Goal: Information Seeking & Learning: Find specific fact

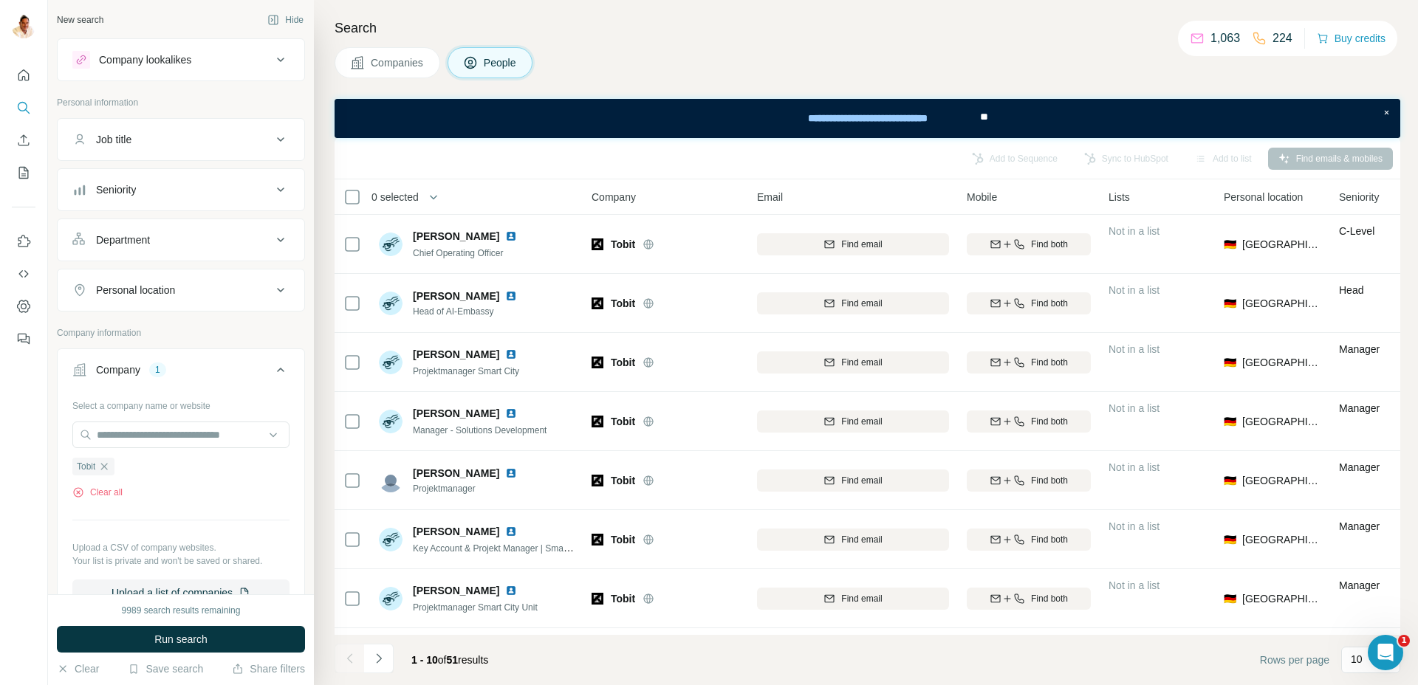
scroll to position [171, 0]
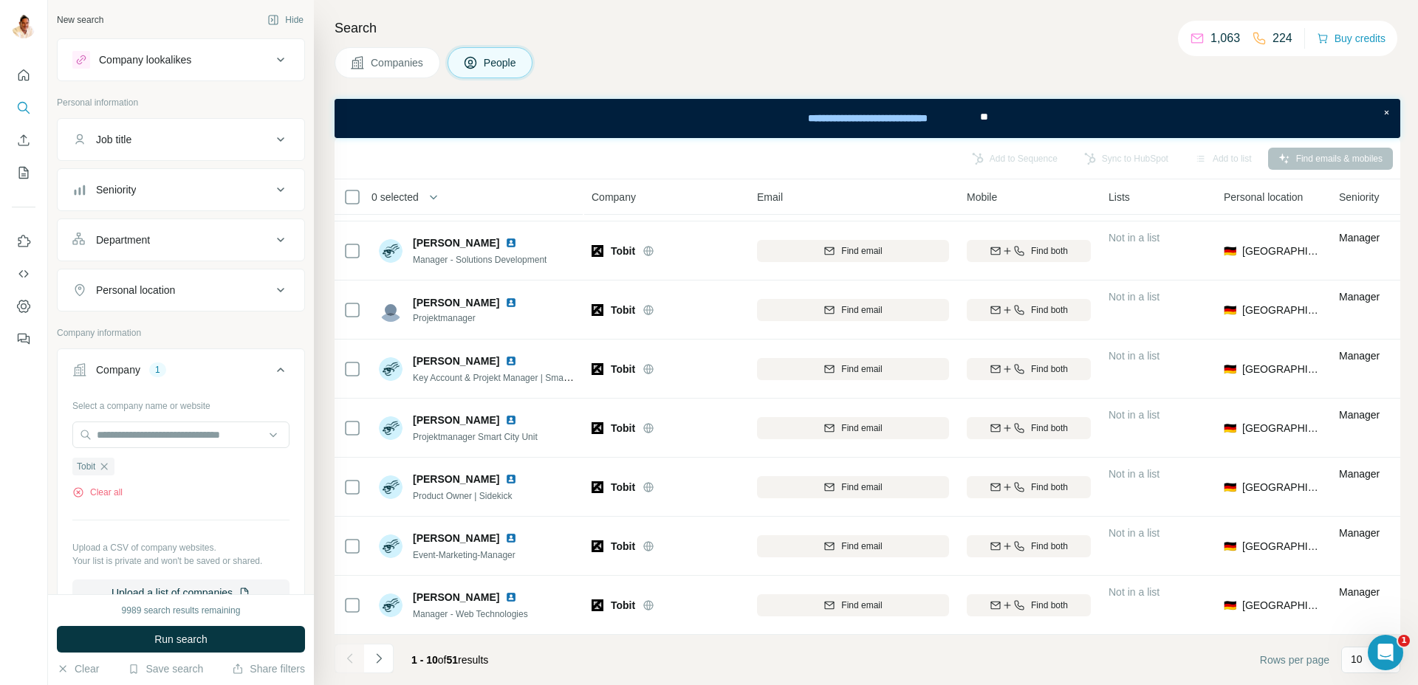
drag, startPoint x: 109, startPoint y: 465, endPoint x: 108, endPoint y: 456, distance: 9.6
click at [109, 464] on icon "button" at bounding box center [104, 467] width 12 height 12
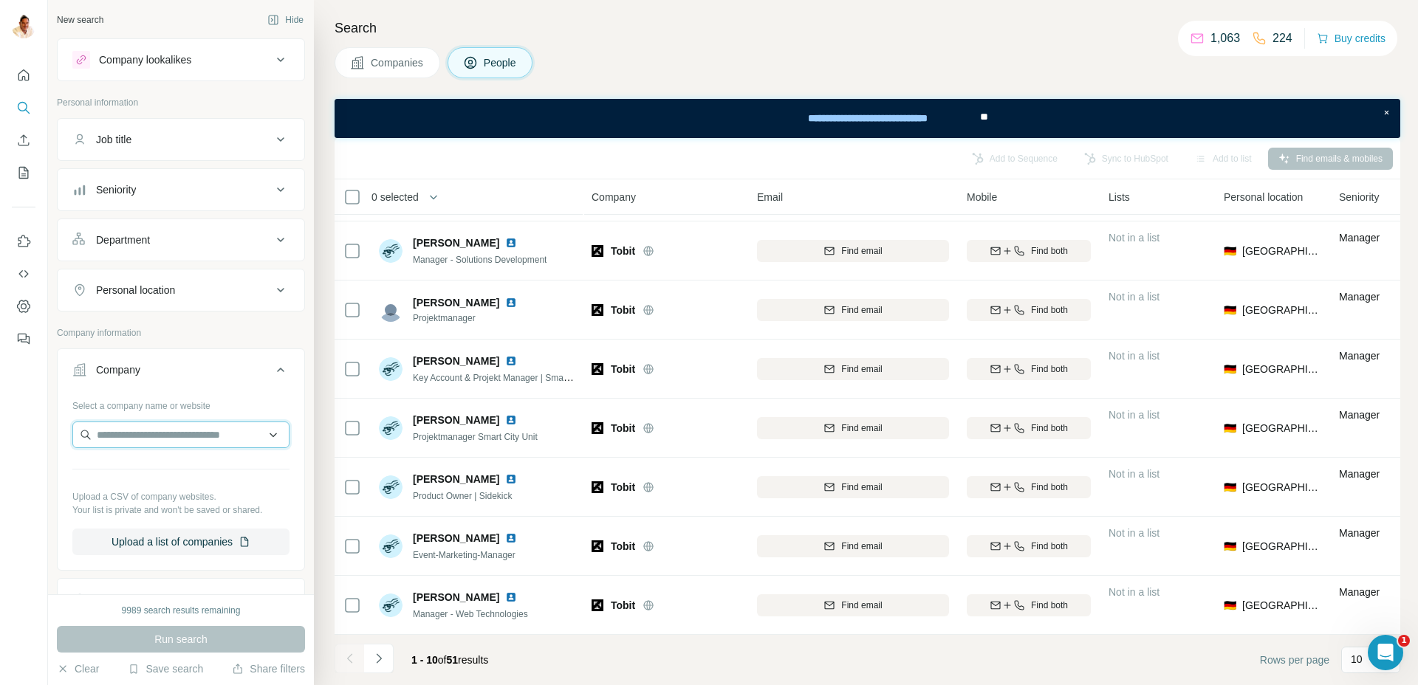
click at [104, 434] on input "text" at bounding box center [180, 435] width 217 height 27
type input "**********"
click at [171, 481] on div "Enneo KI [URL]" at bounding box center [181, 475] width 210 height 40
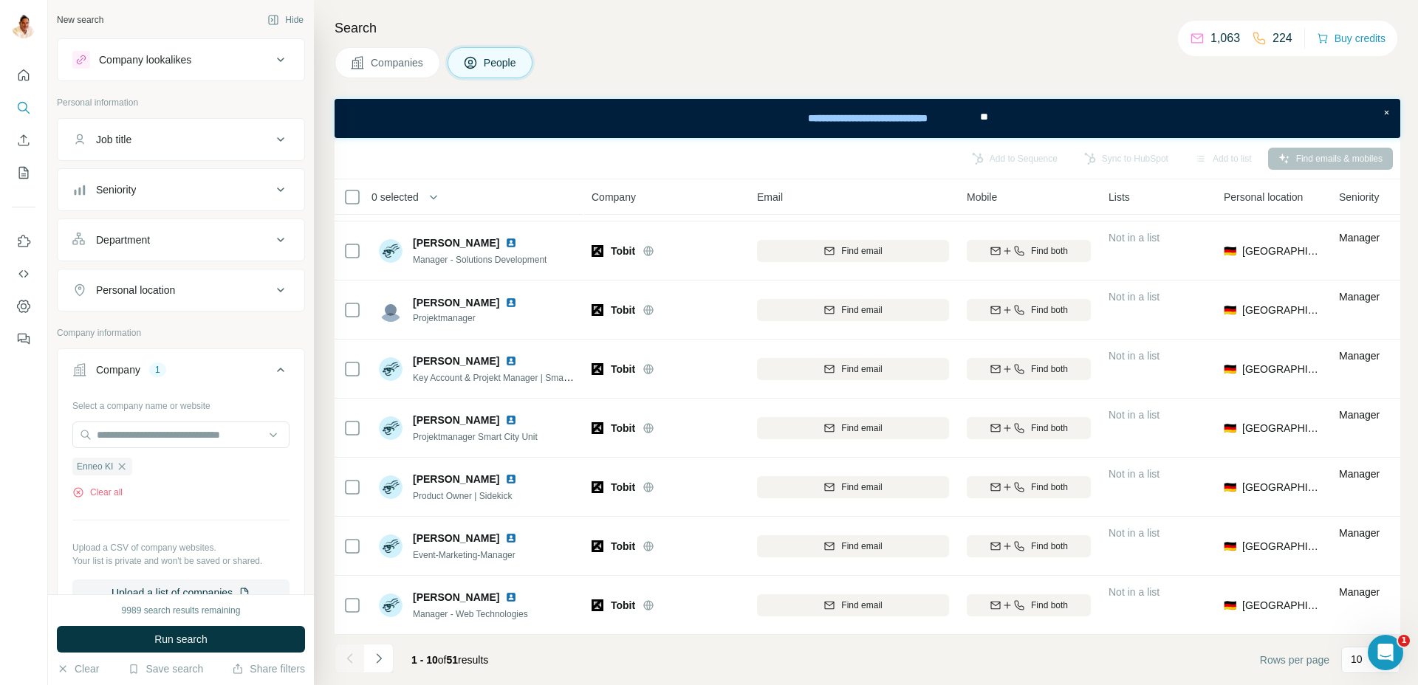
scroll to position [0, 0]
click at [198, 643] on span "Run search" at bounding box center [180, 639] width 53 height 15
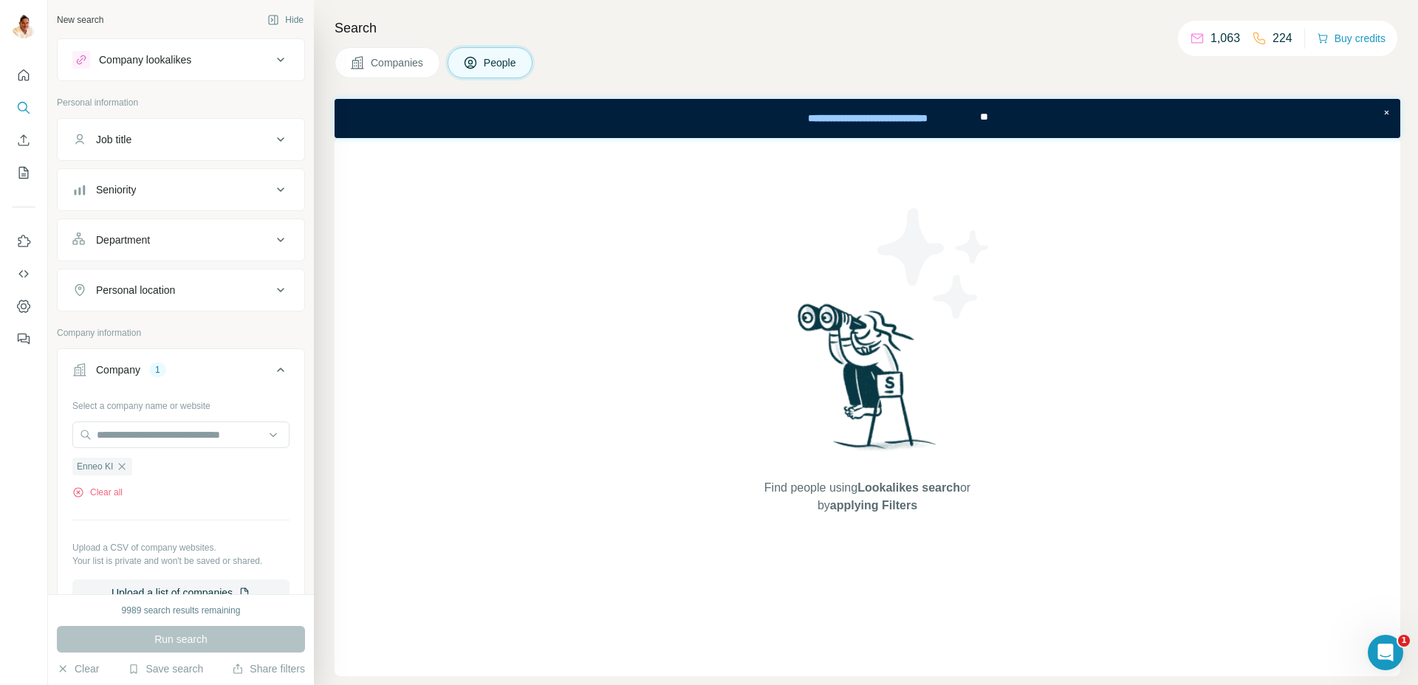
drag, startPoint x: 396, startPoint y: 66, endPoint x: 222, endPoint y: 242, distance: 247.0
click at [396, 66] on span "Companies" at bounding box center [398, 62] width 54 height 15
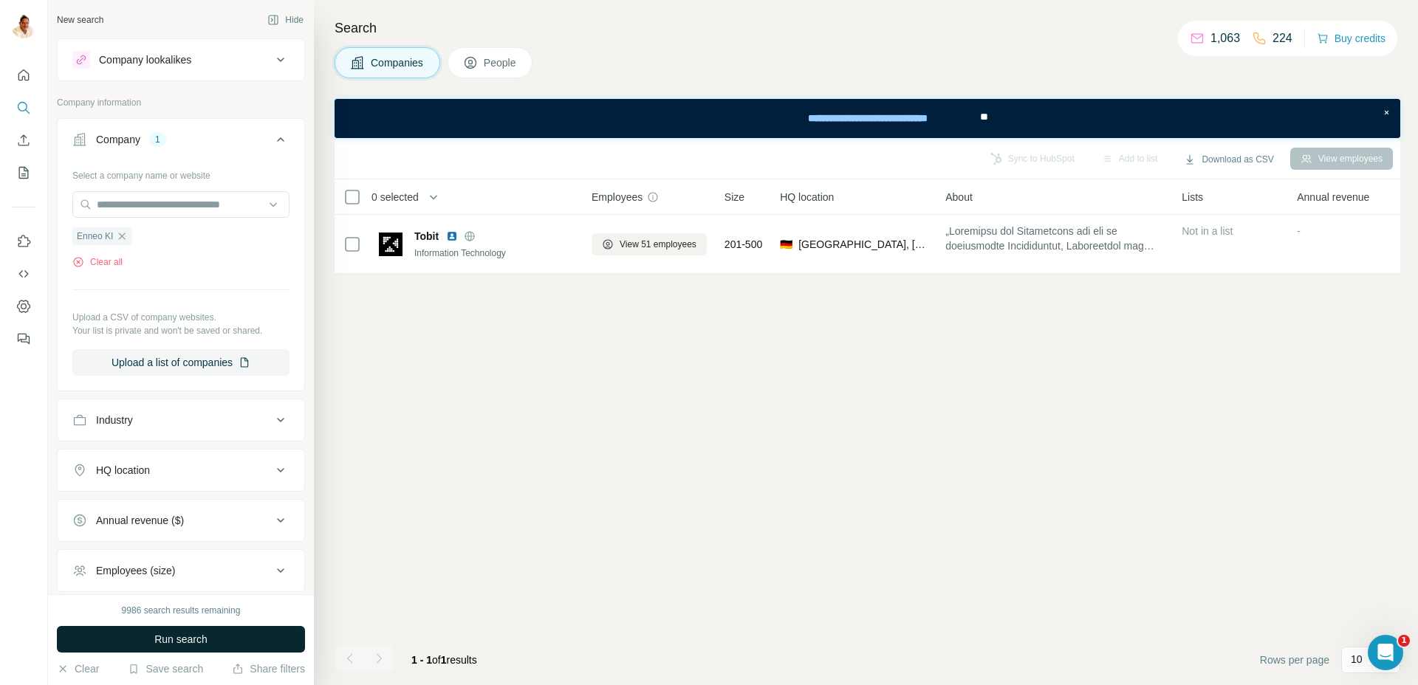
click at [157, 637] on span "Run search" at bounding box center [180, 639] width 53 height 15
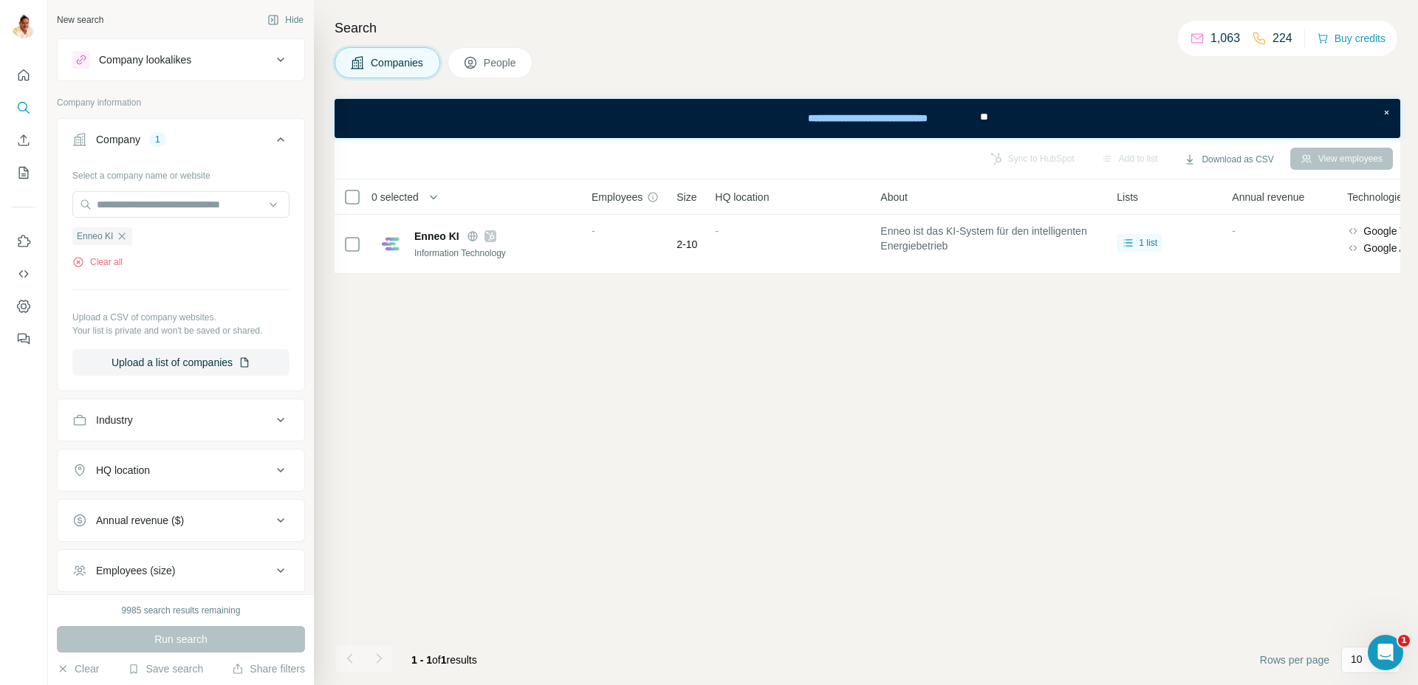
drag, startPoint x: 123, startPoint y: 237, endPoint x: 120, endPoint y: 227, distance: 10.0
click at [123, 233] on icon "button" at bounding box center [122, 236] width 12 height 12
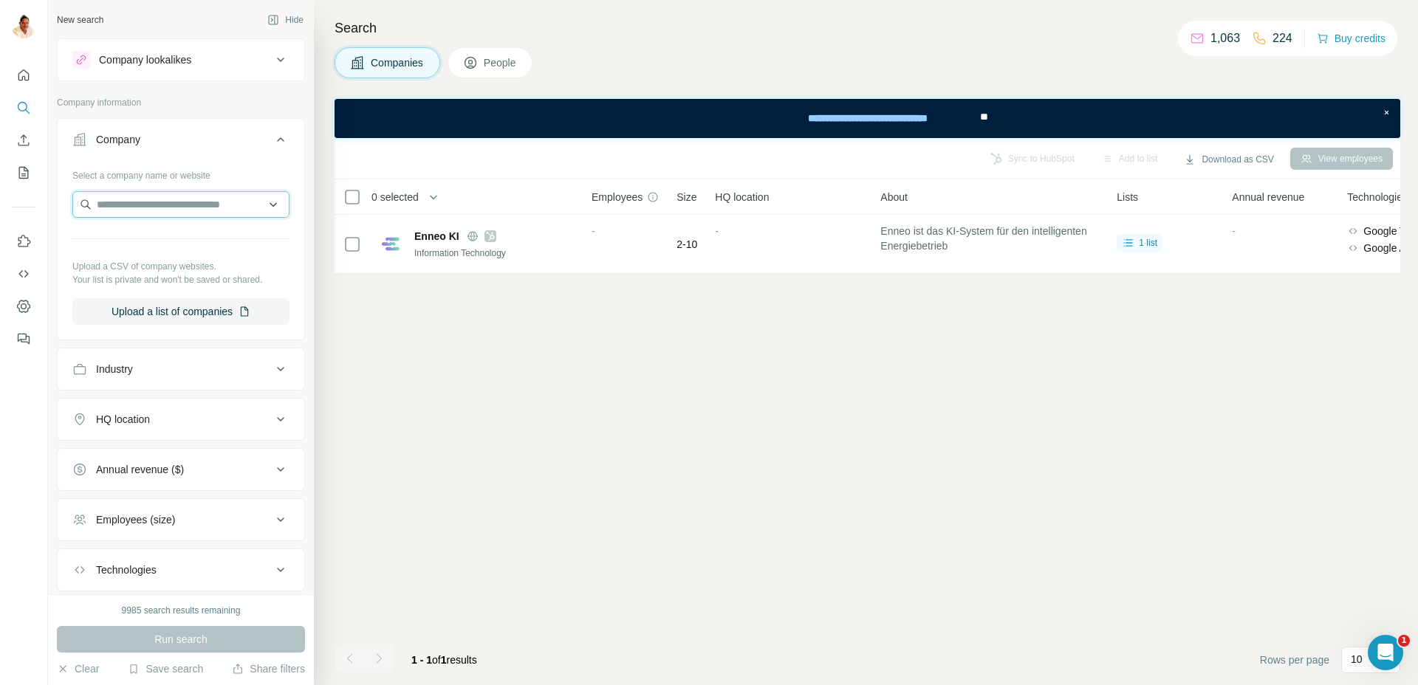
click at [119, 210] on input "text" at bounding box center [180, 204] width 217 height 27
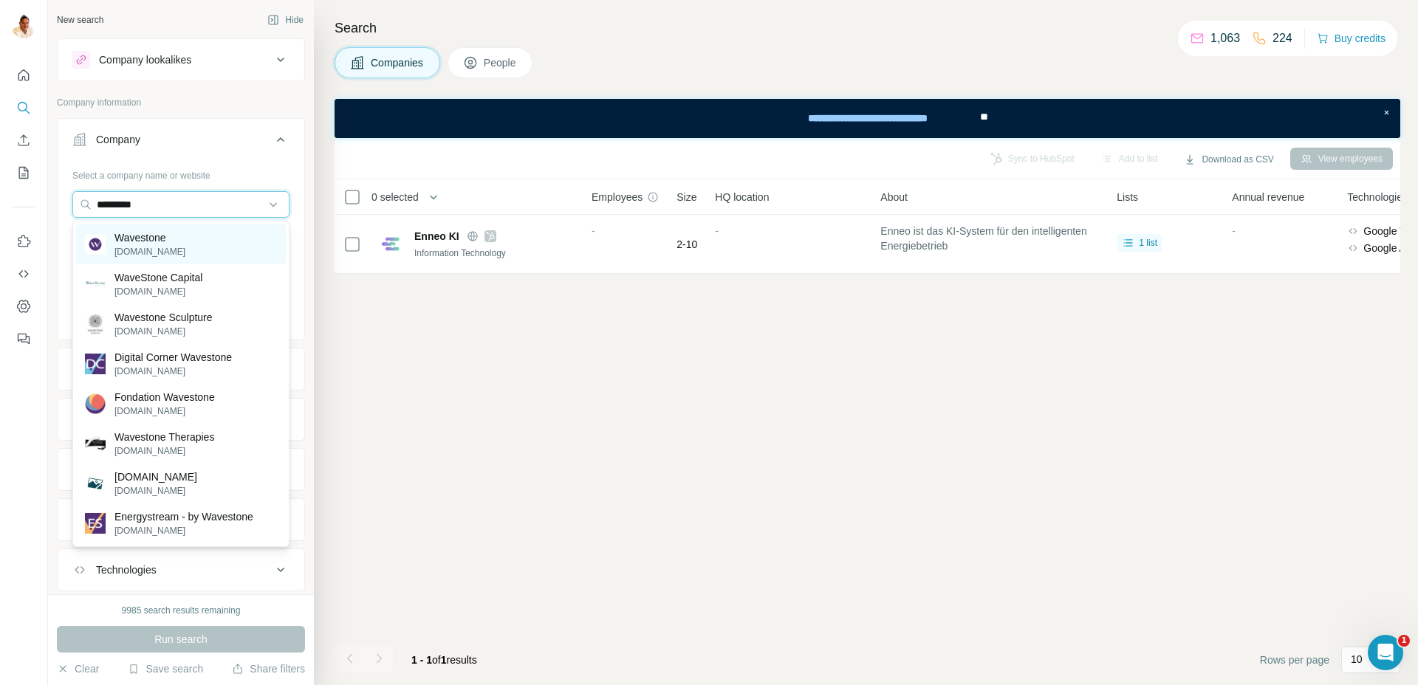
type input "*********"
click at [177, 247] on p "[DOMAIN_NAME]" at bounding box center [149, 251] width 71 height 13
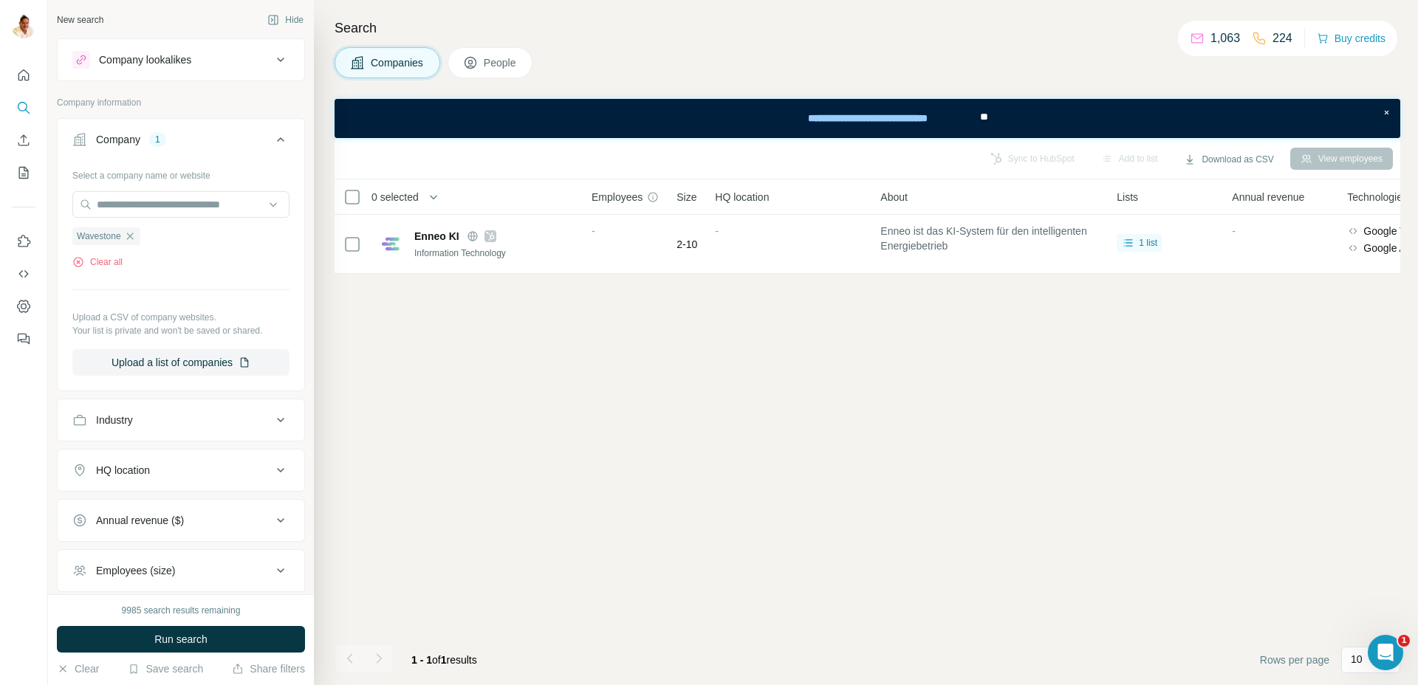
click at [171, 628] on button "Run search" at bounding box center [181, 639] width 248 height 27
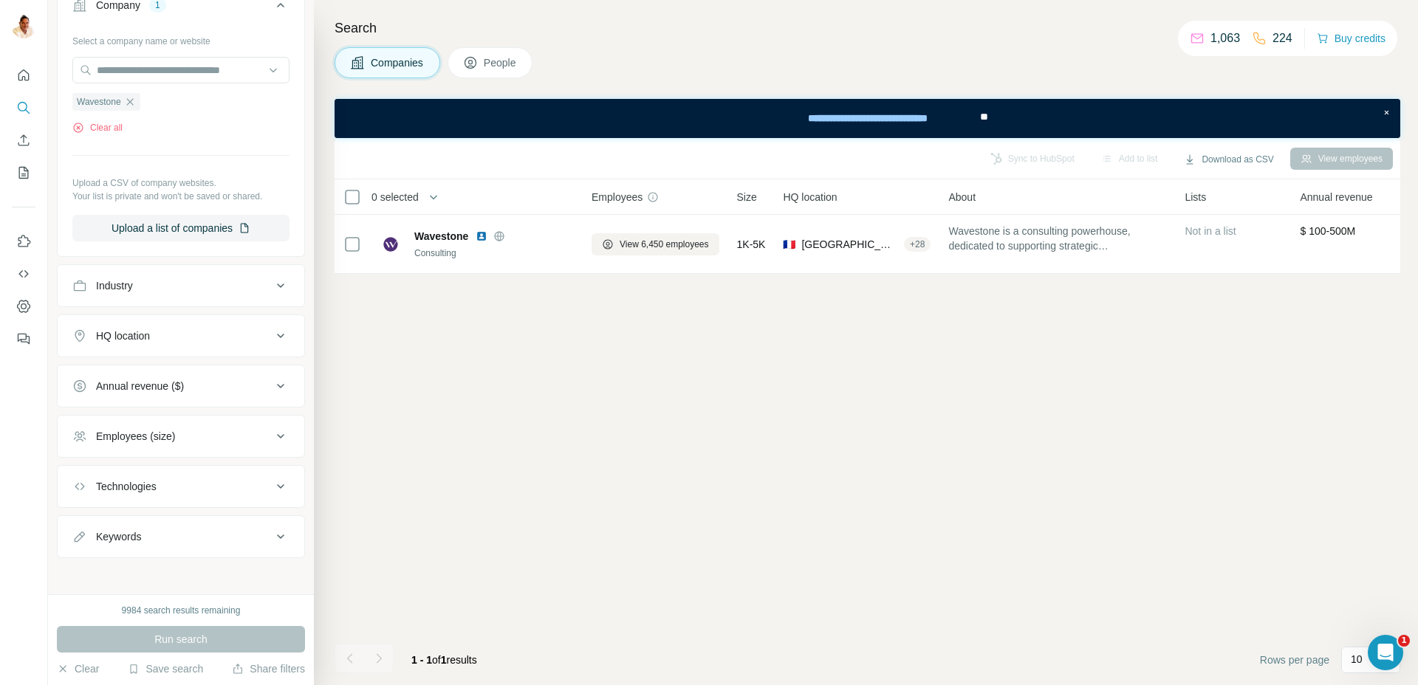
scroll to position [140, 0]
click at [176, 283] on div "Industry" at bounding box center [171, 280] width 199 height 15
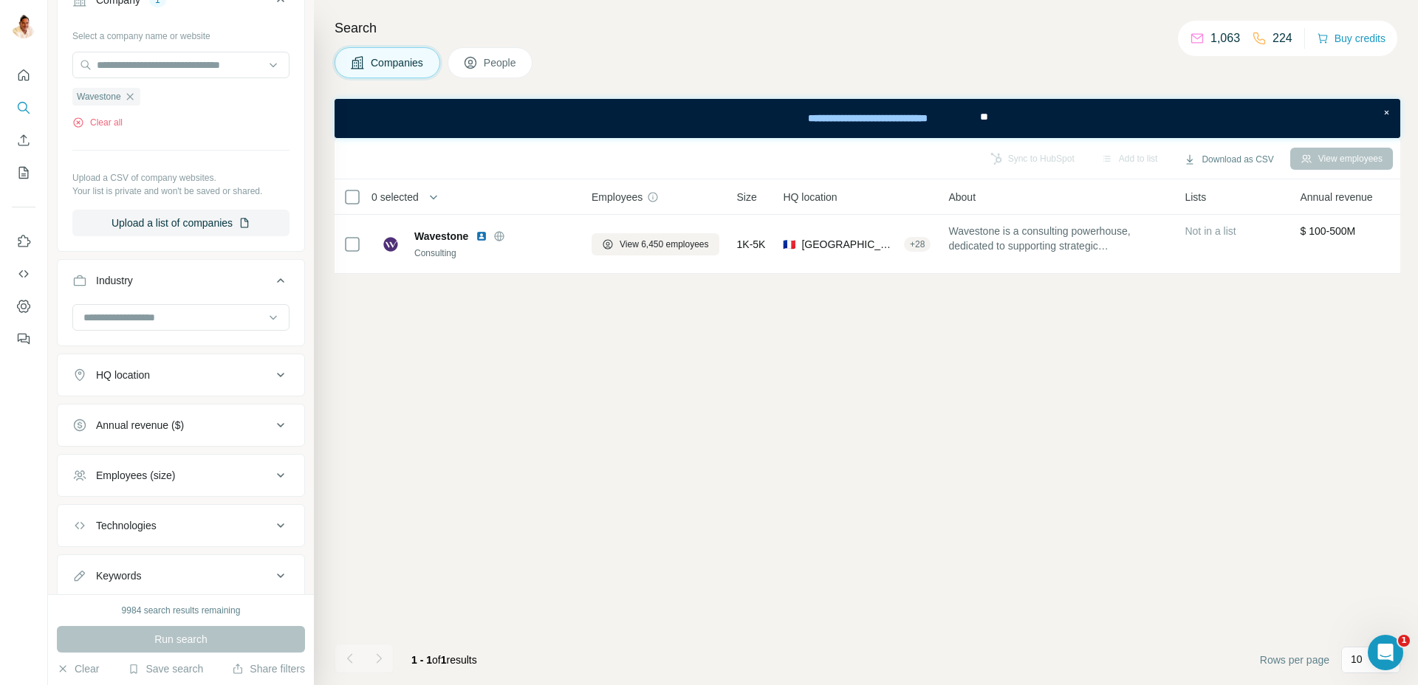
click at [176, 283] on div "Industry" at bounding box center [171, 280] width 199 height 15
click at [116, 532] on div "Keywords" at bounding box center [118, 531] width 45 height 15
click at [112, 566] on input "text" at bounding box center [166, 568] width 188 height 27
type input "**********"
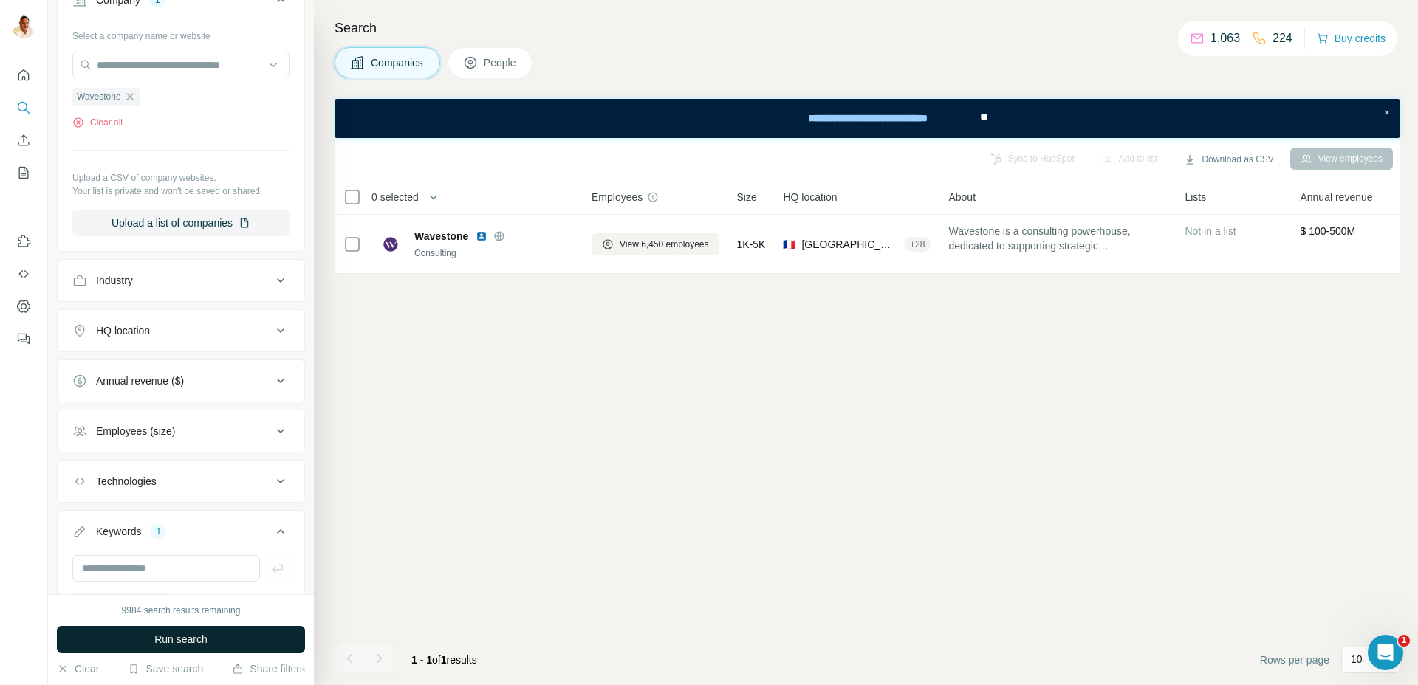
click at [172, 635] on span "Run search" at bounding box center [180, 639] width 53 height 15
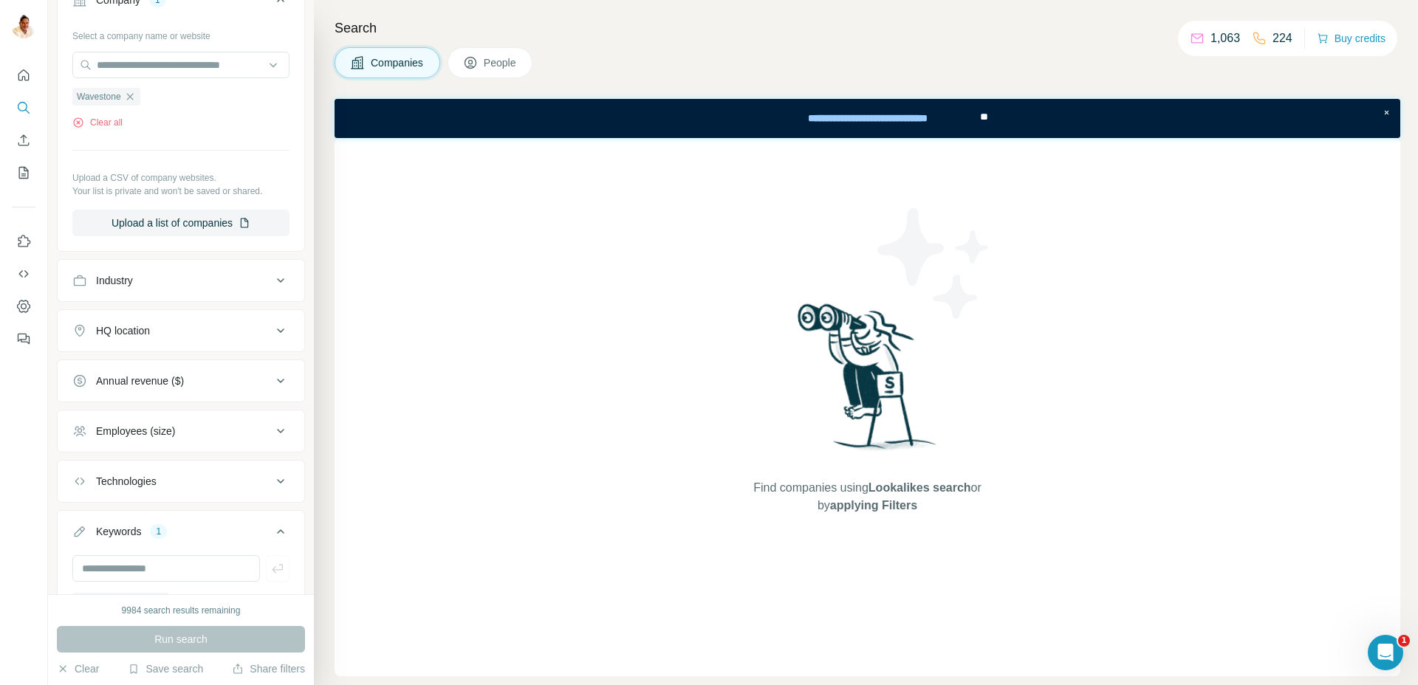
click at [518, 60] on span "People" at bounding box center [501, 62] width 34 height 15
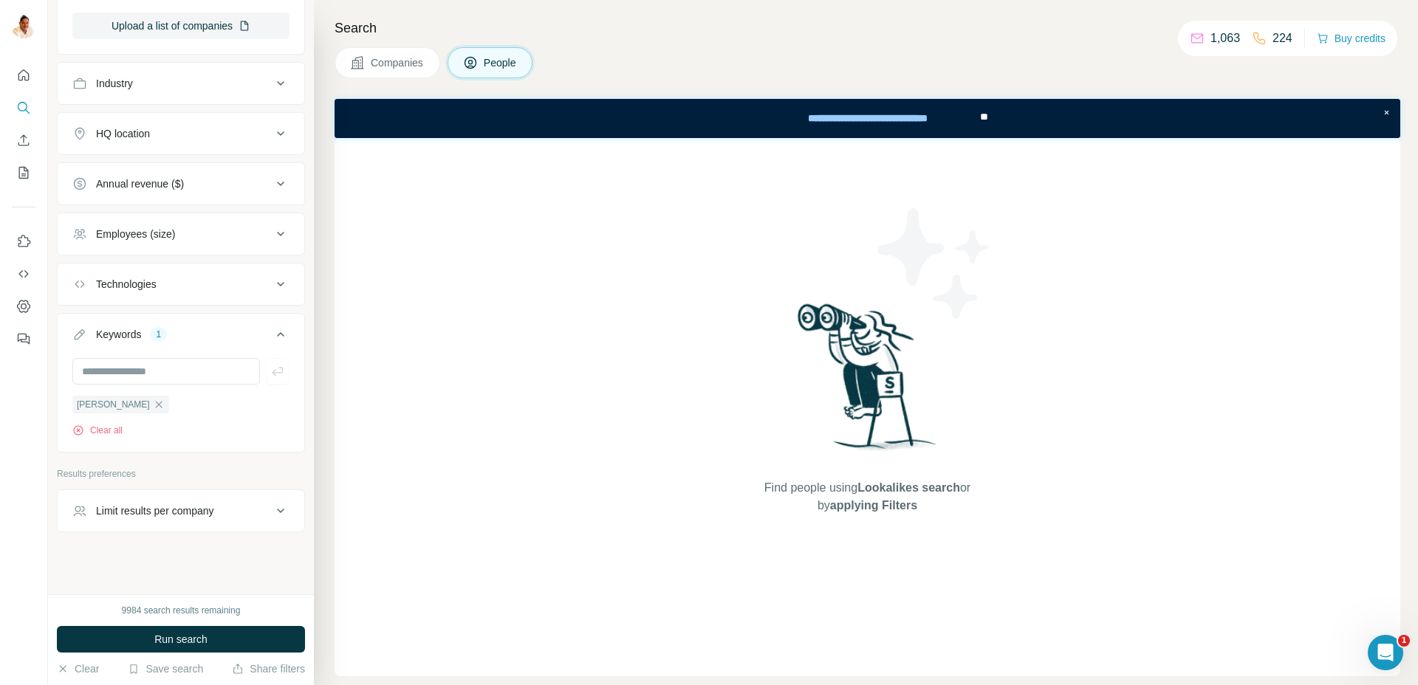
scroll to position [574, 0]
click at [159, 399] on icon "button" at bounding box center [159, 399] width 12 height 12
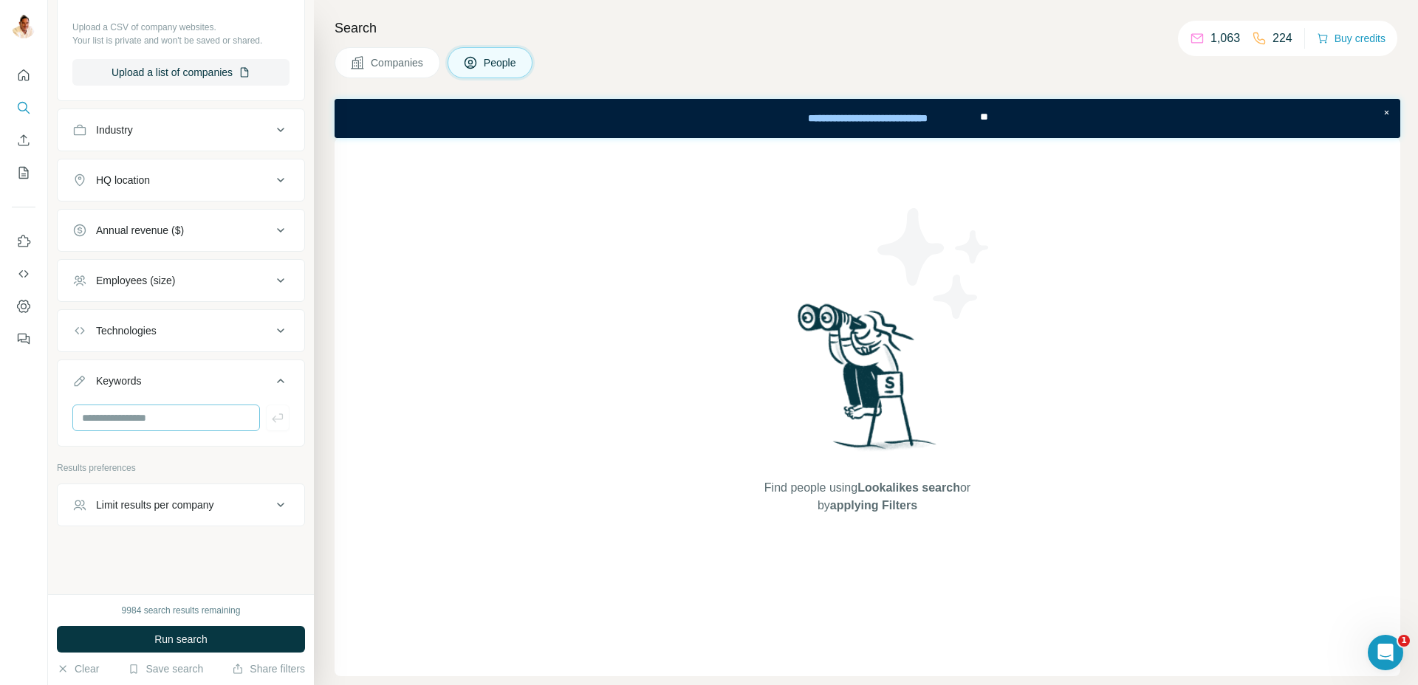
scroll to position [521, 0]
click at [172, 636] on span "Run search" at bounding box center [180, 639] width 53 height 15
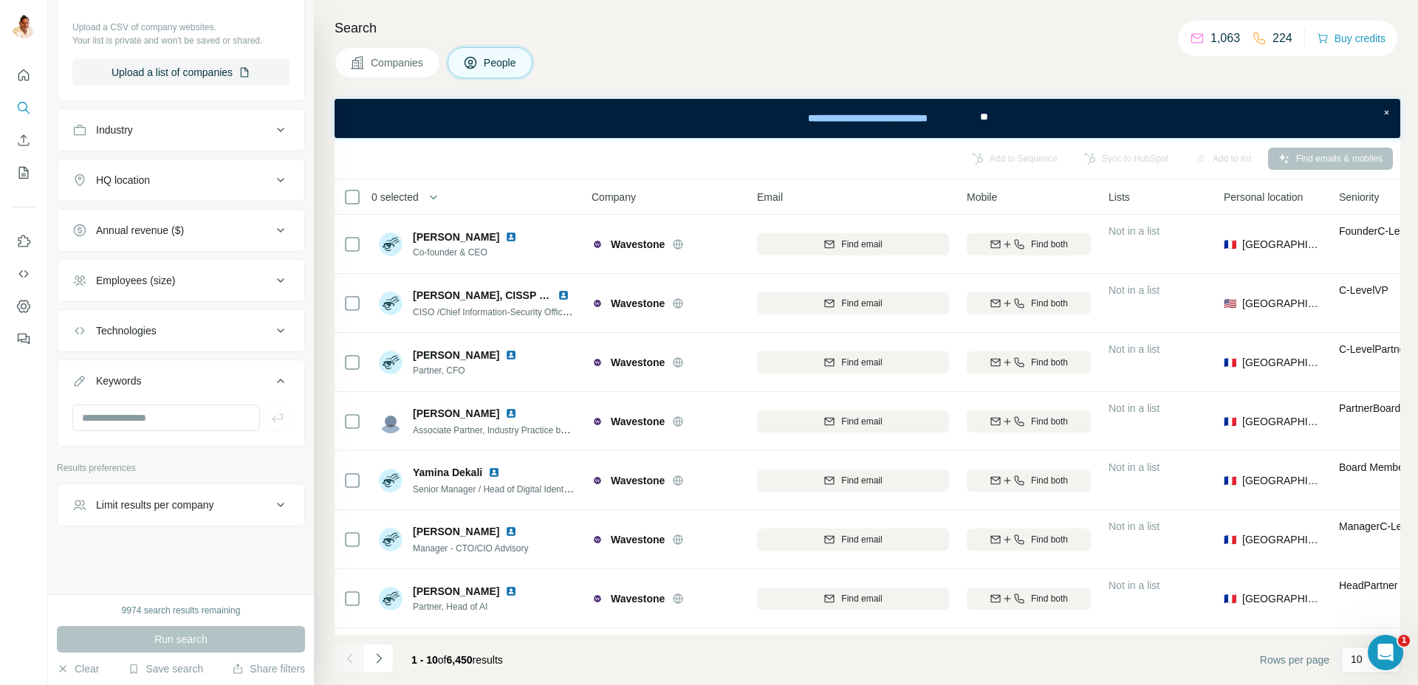
click at [182, 186] on div "HQ location" at bounding box center [171, 180] width 199 height 15
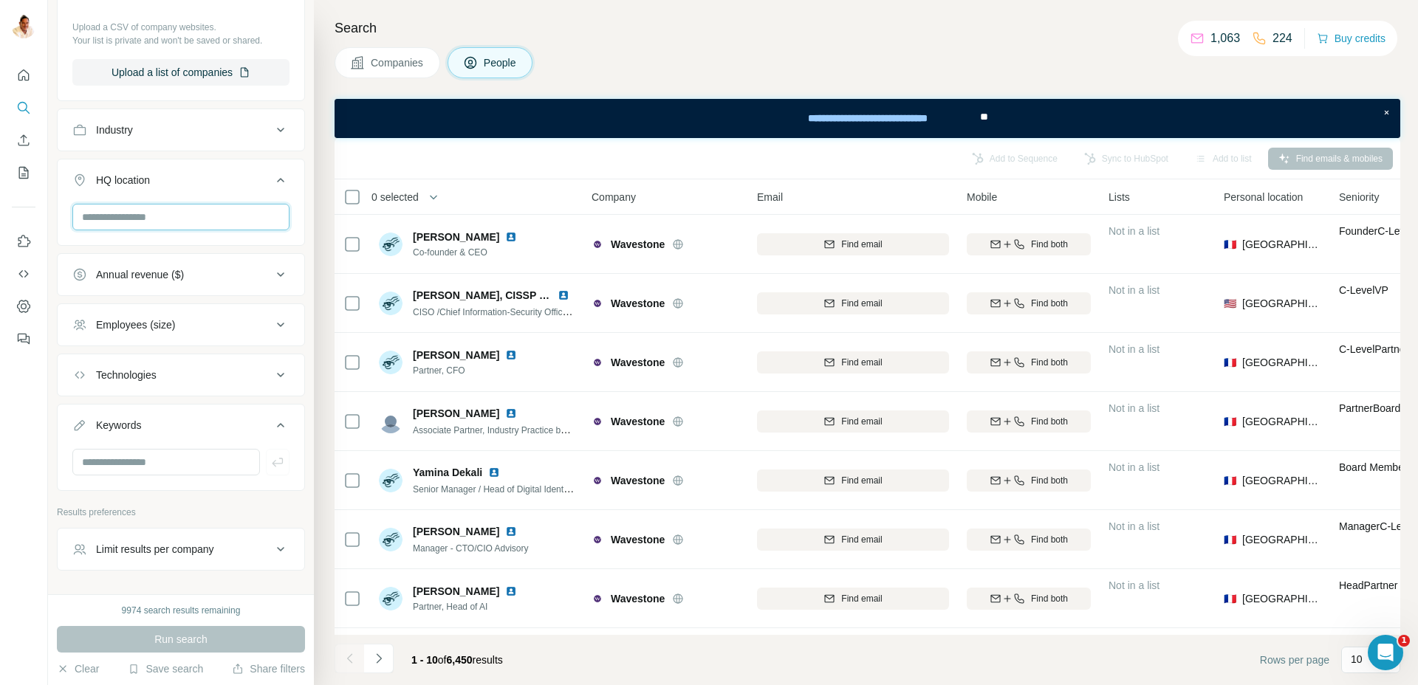
click at [174, 213] on input "text" at bounding box center [180, 217] width 217 height 27
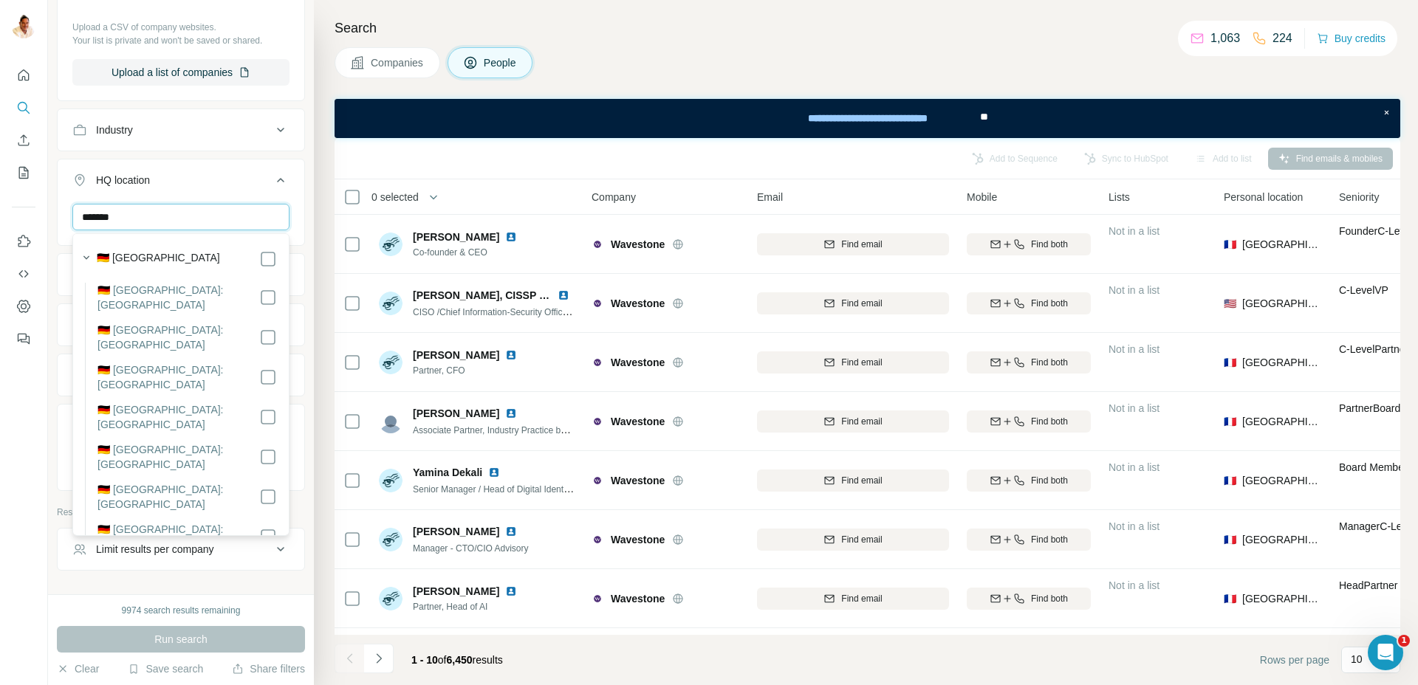
type input "*******"
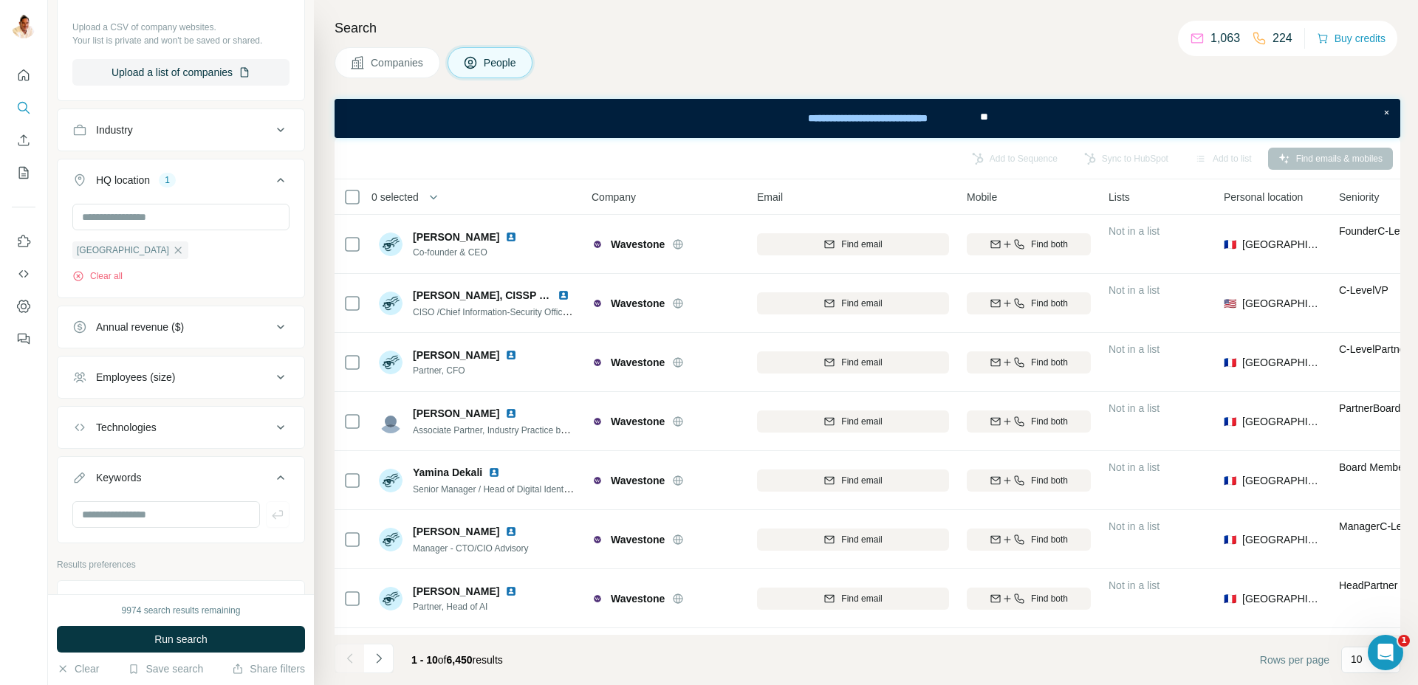
click at [190, 636] on span "Run search" at bounding box center [180, 639] width 53 height 15
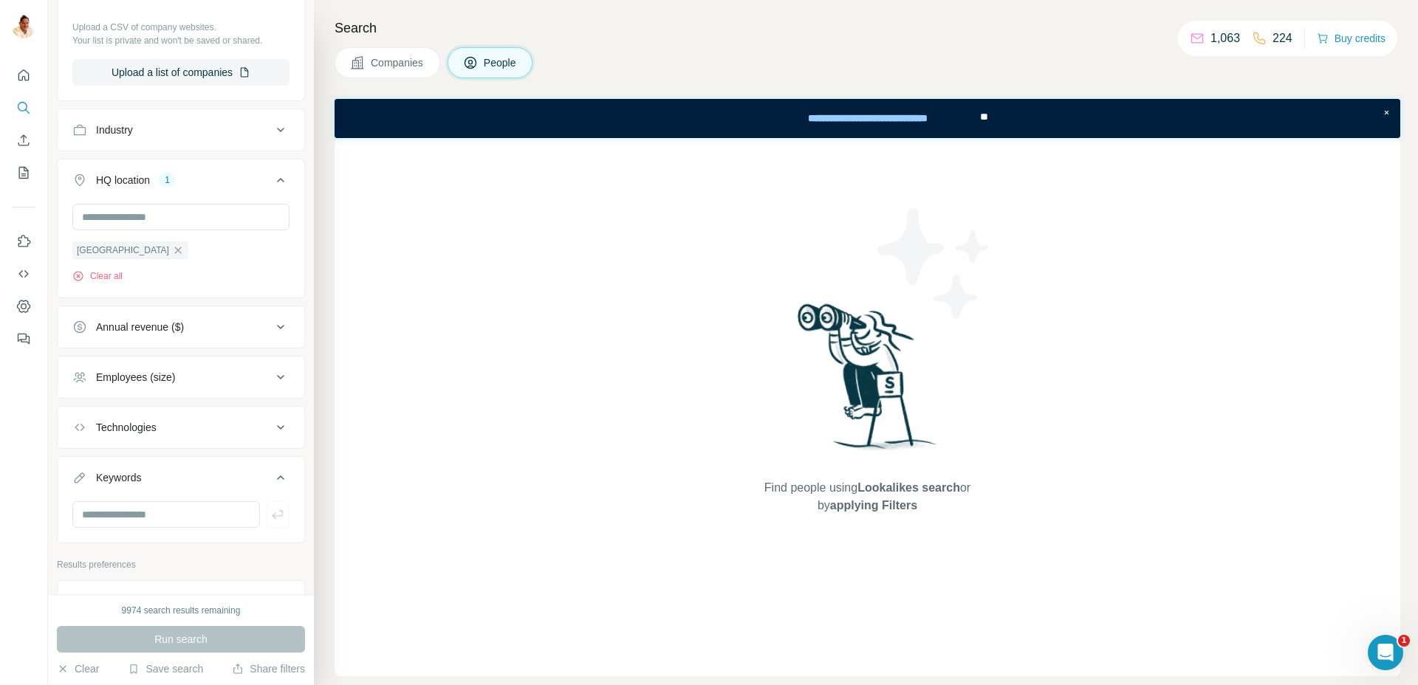
click at [404, 47] on div "Search Companies People Find people using Lookalikes search or by applying Filt…" at bounding box center [866, 342] width 1104 height 685
click at [405, 53] on button "Companies" at bounding box center [387, 62] width 106 height 31
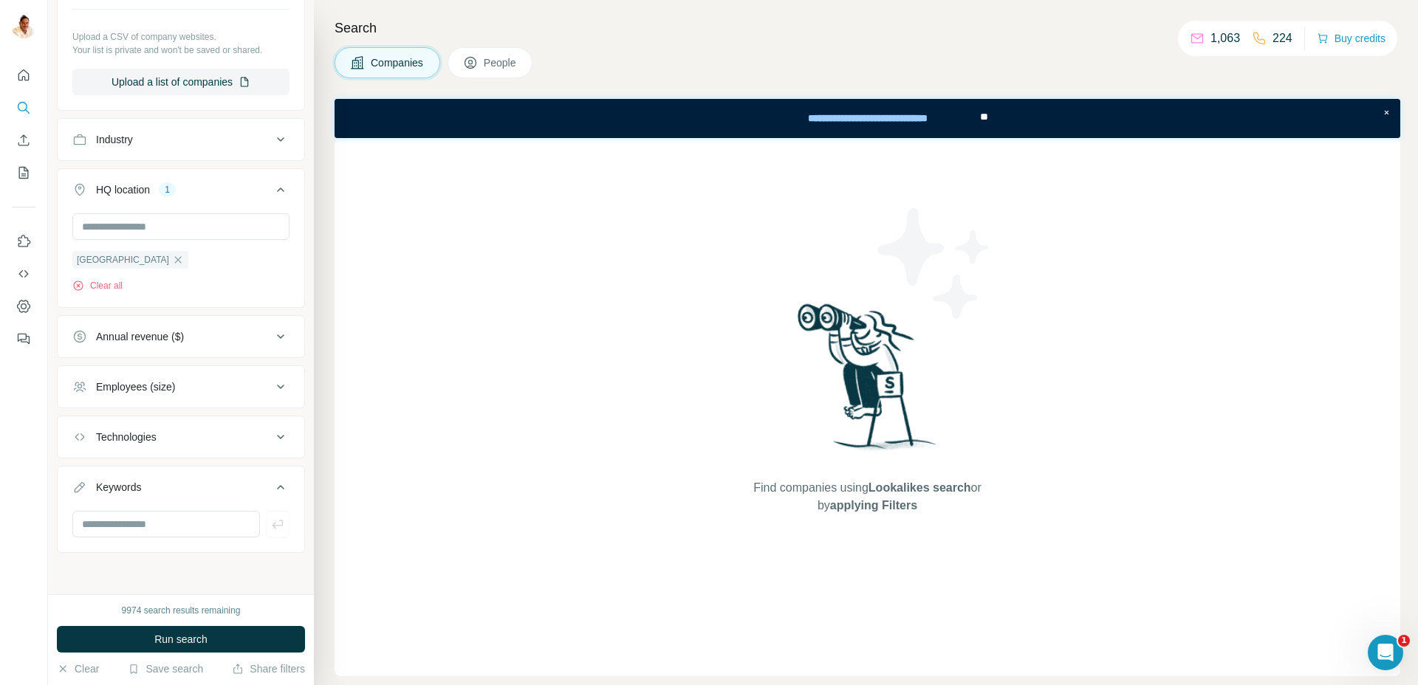
scroll to position [281, 0]
click at [177, 636] on span "Run search" at bounding box center [180, 639] width 53 height 15
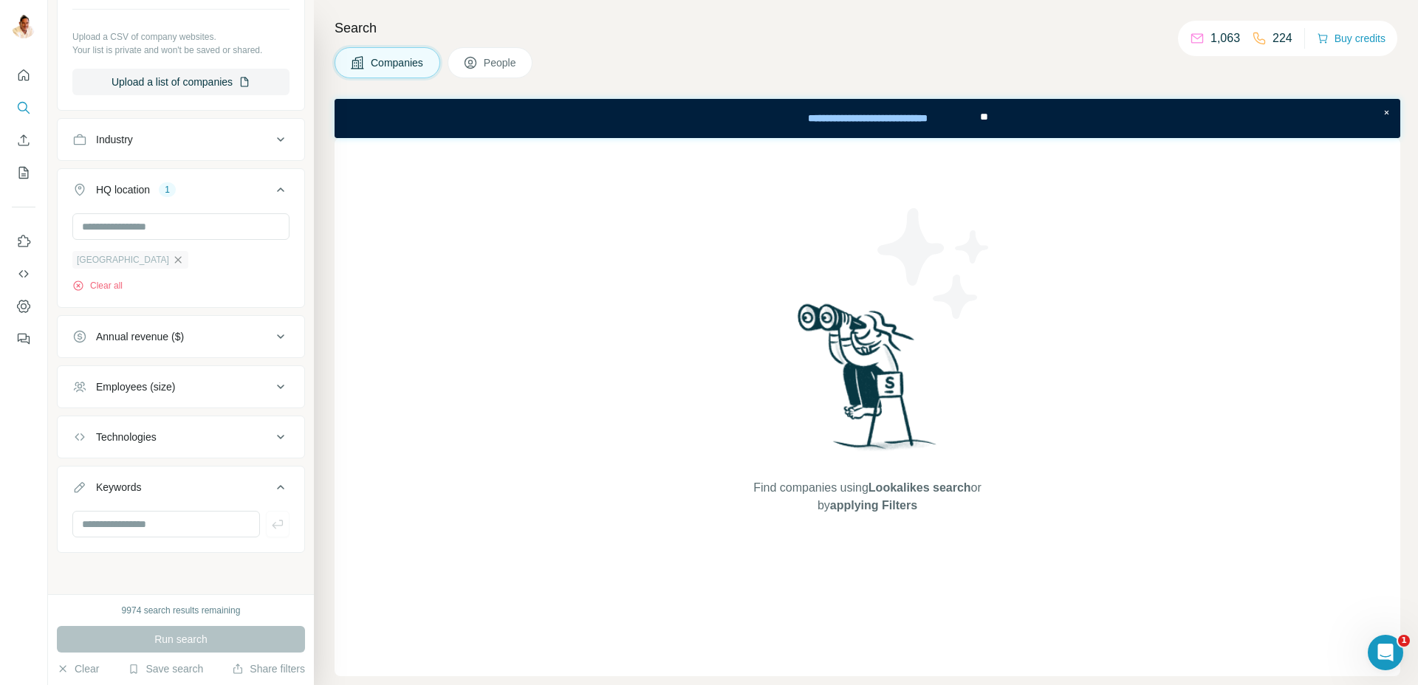
click at [172, 256] on icon "button" at bounding box center [178, 260] width 12 height 12
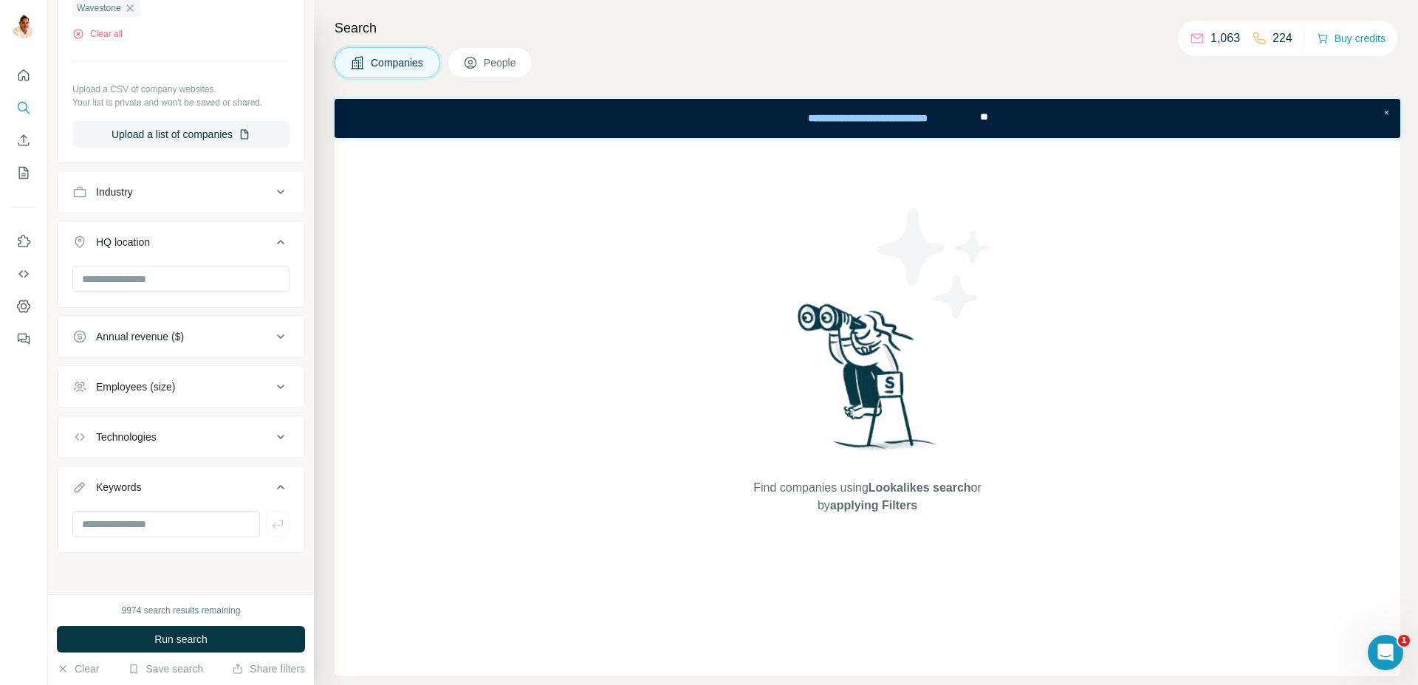
scroll to position [228, 0]
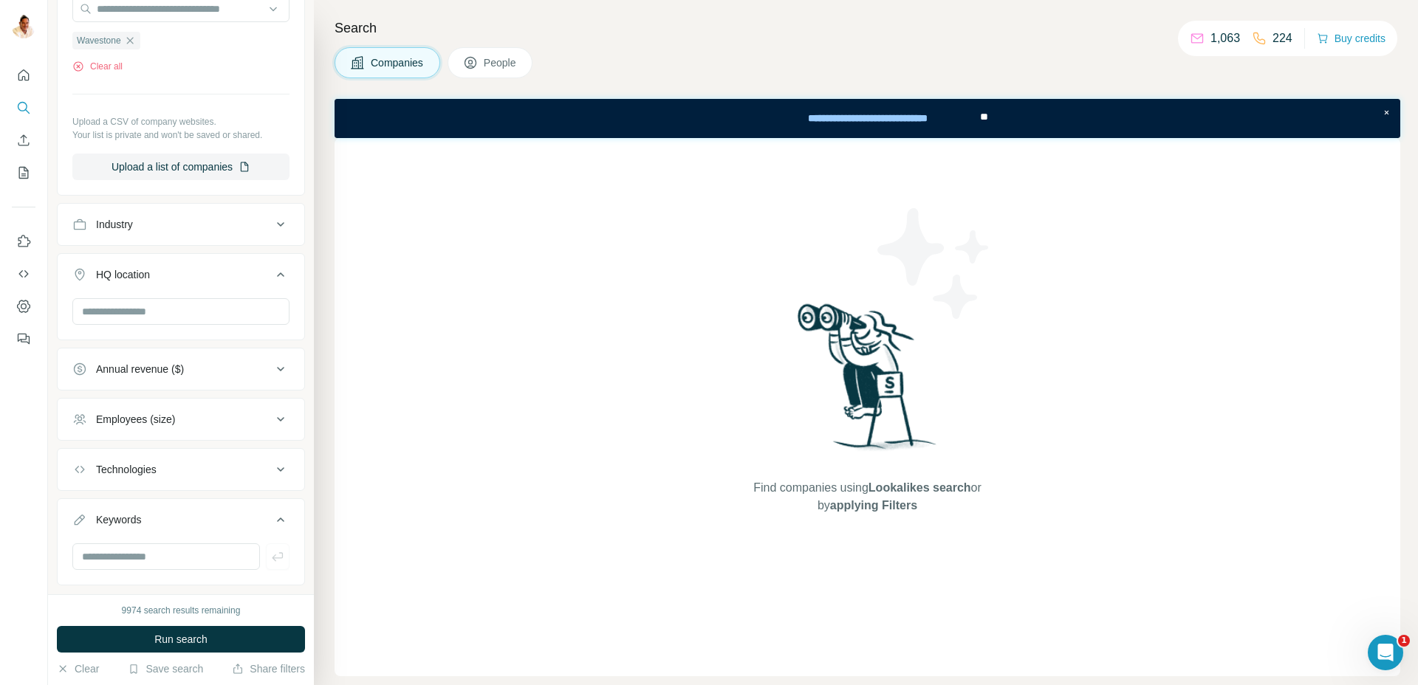
scroll to position [228, 0]
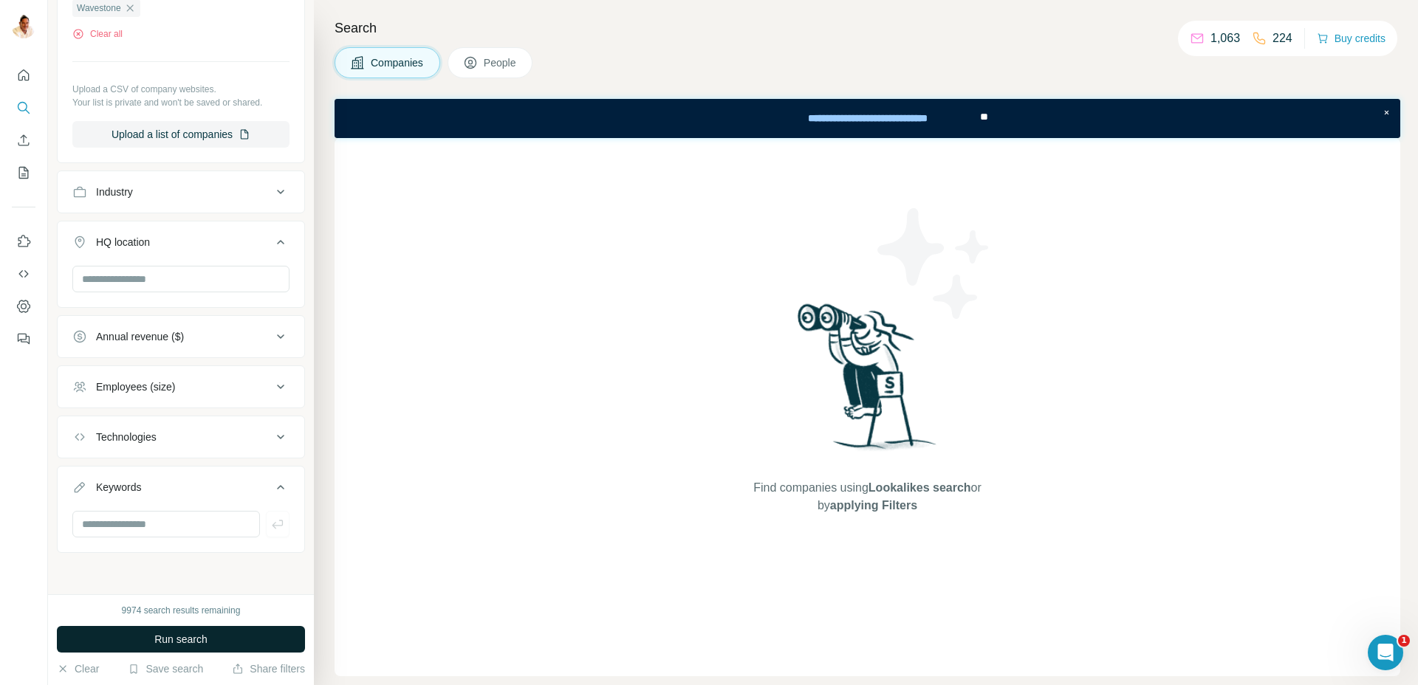
click at [181, 634] on span "Run search" at bounding box center [180, 639] width 53 height 15
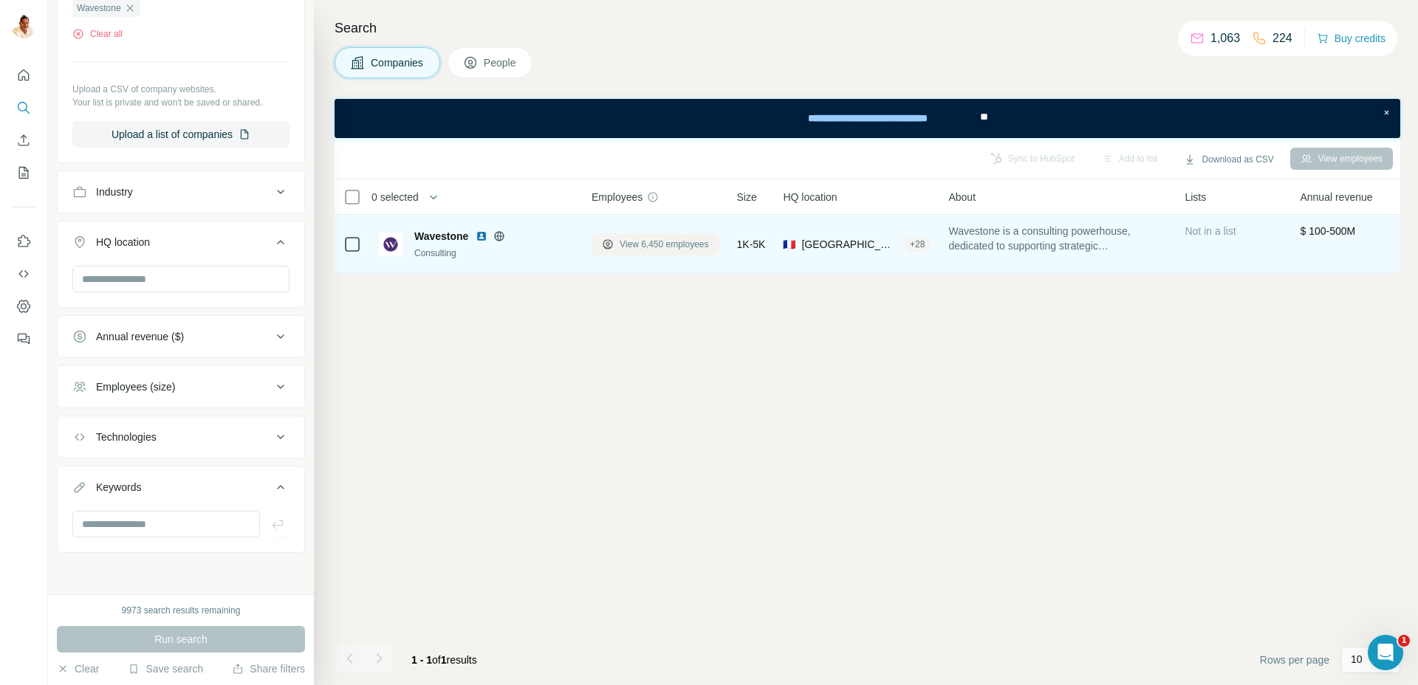
click at [673, 238] on span "View 6,450 employees" at bounding box center [663, 244] width 89 height 13
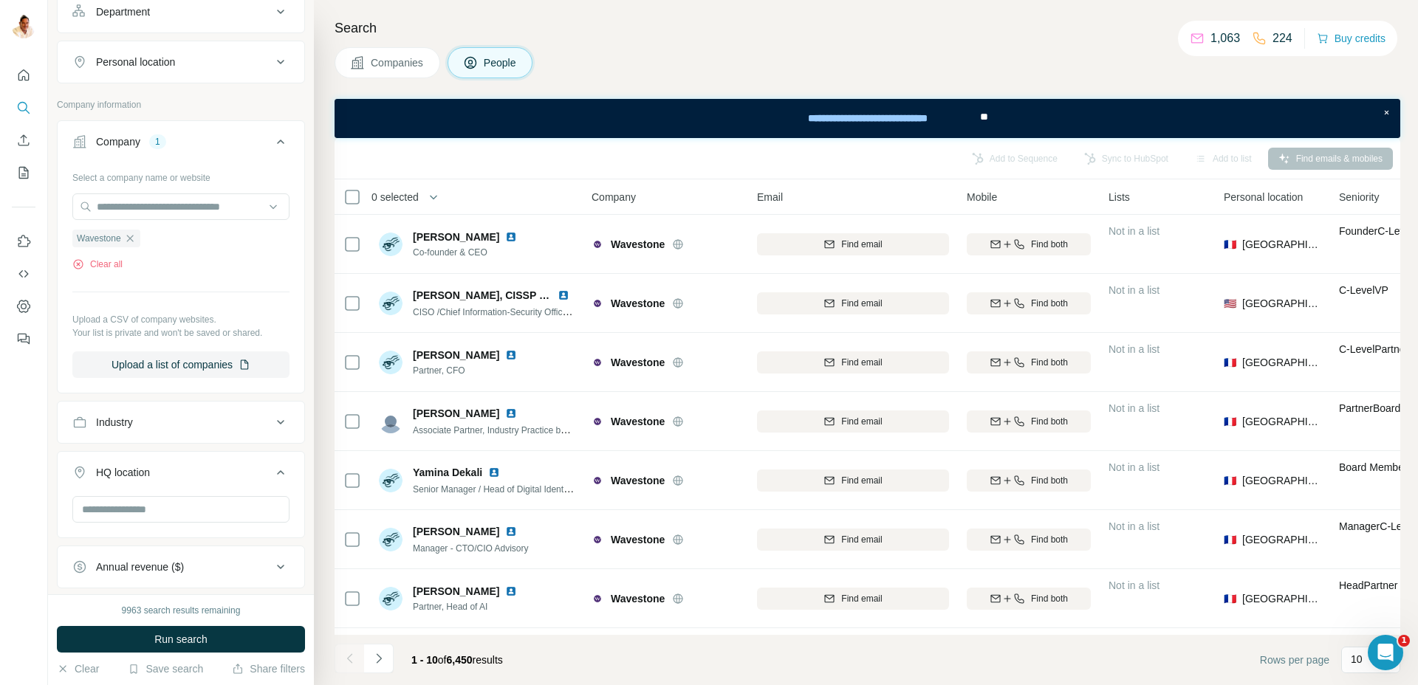
scroll to position [171, 0]
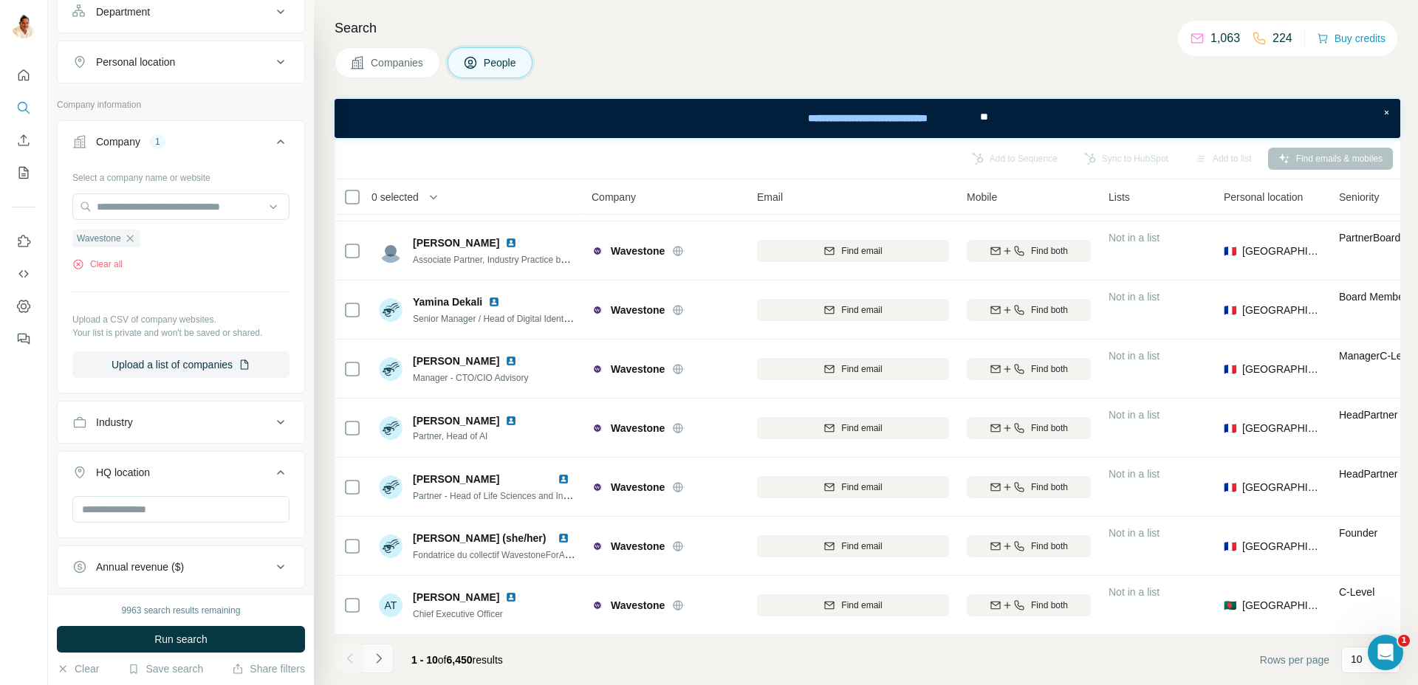
click at [380, 655] on icon "Navigate to next page" at bounding box center [378, 658] width 15 height 15
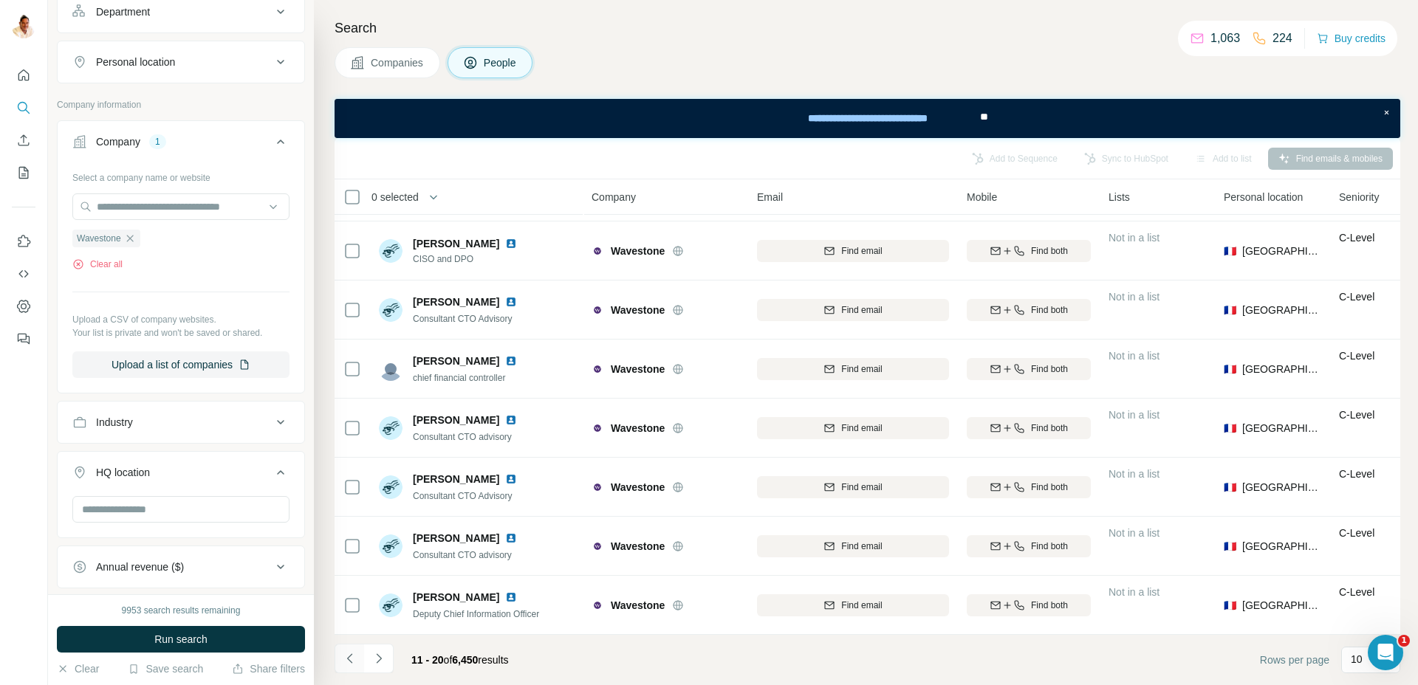
click at [343, 662] on icon "Navigate to previous page" at bounding box center [350, 658] width 15 height 15
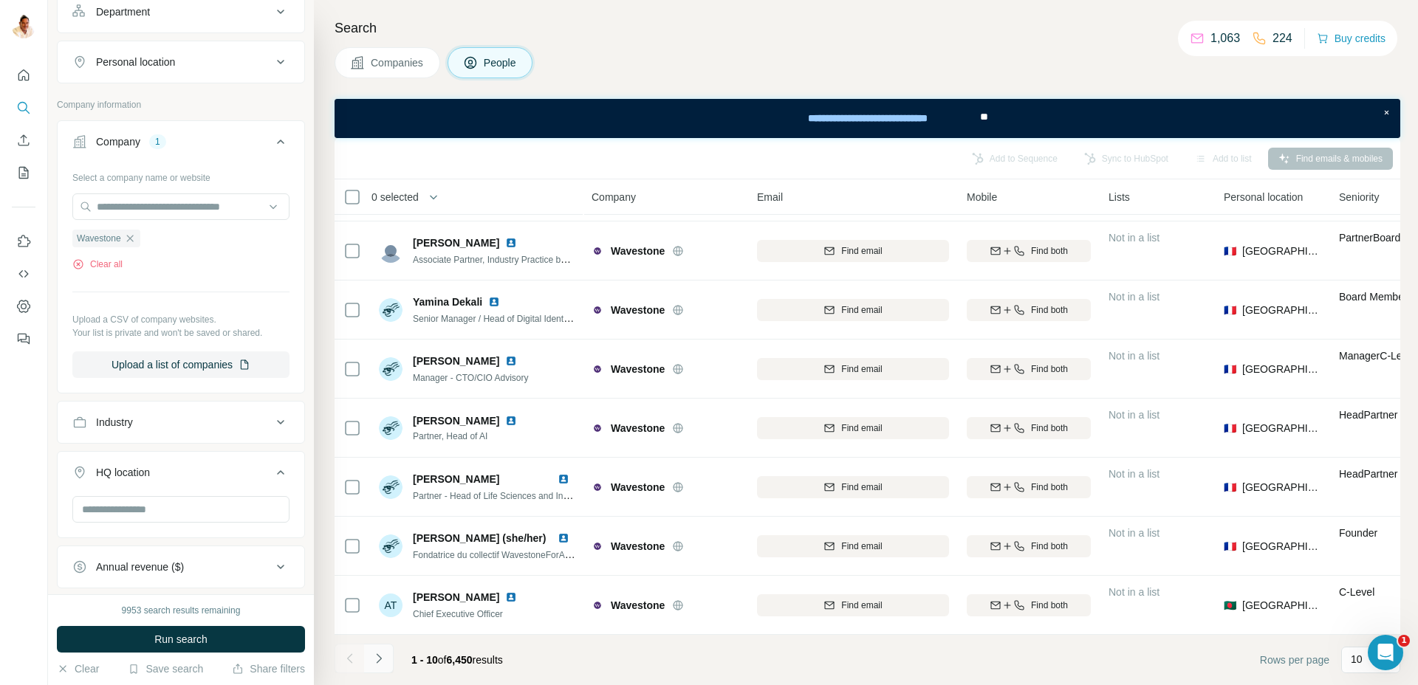
click at [374, 659] on icon "Navigate to next page" at bounding box center [378, 658] width 15 height 15
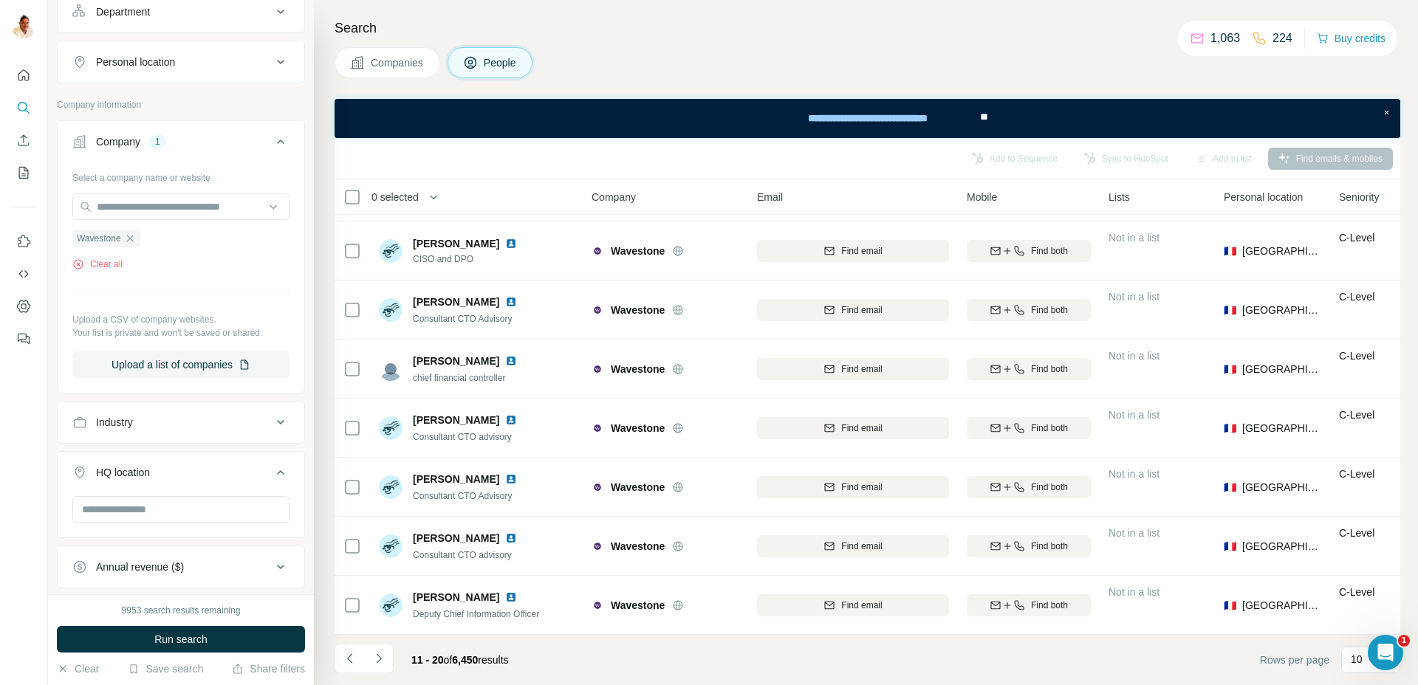
click at [376, 659] on icon "Navigate to next page" at bounding box center [378, 658] width 15 height 15
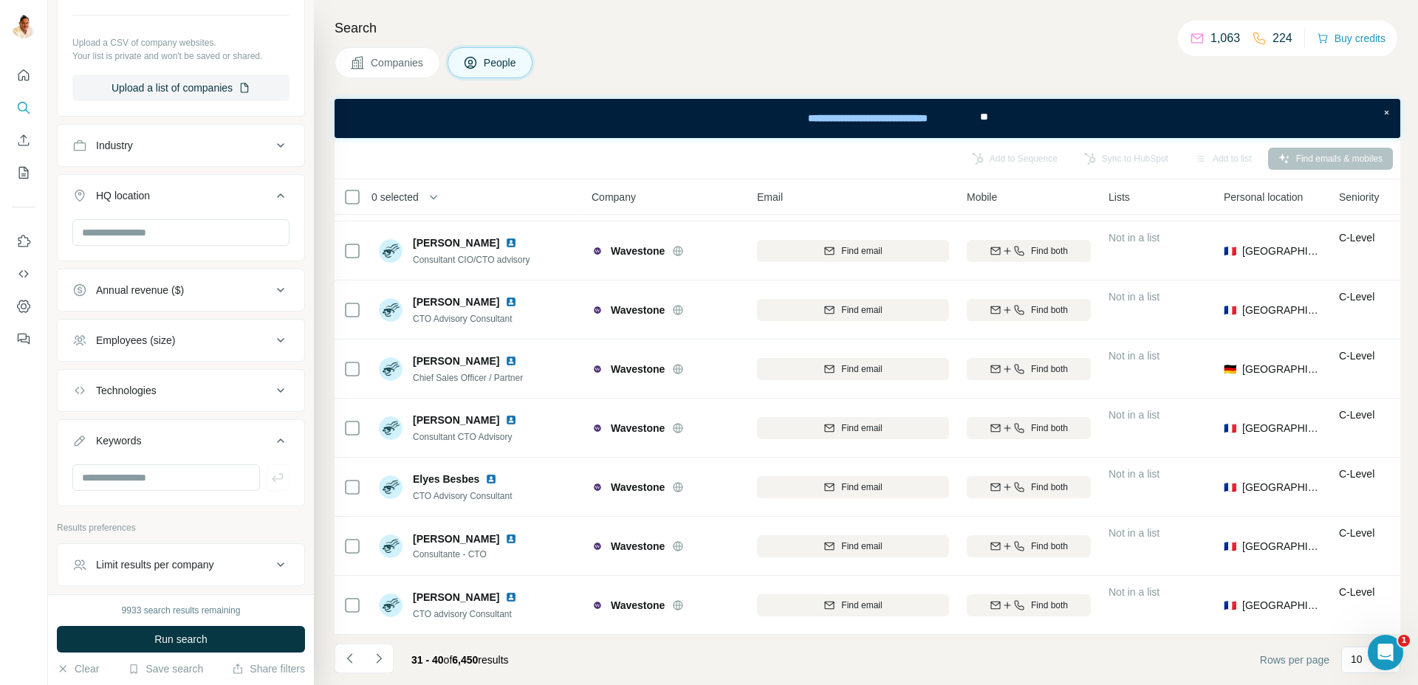
scroll to position [532, 0]
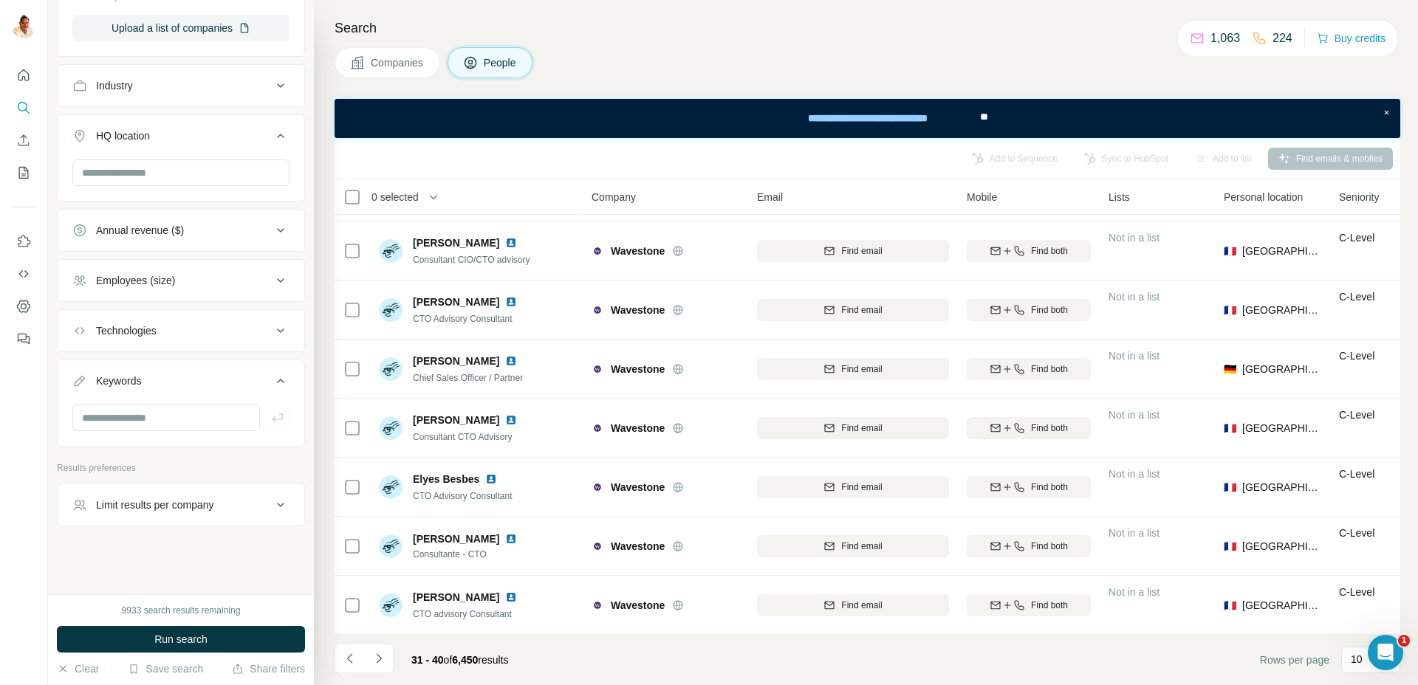
click at [276, 373] on icon at bounding box center [281, 381] width 18 height 18
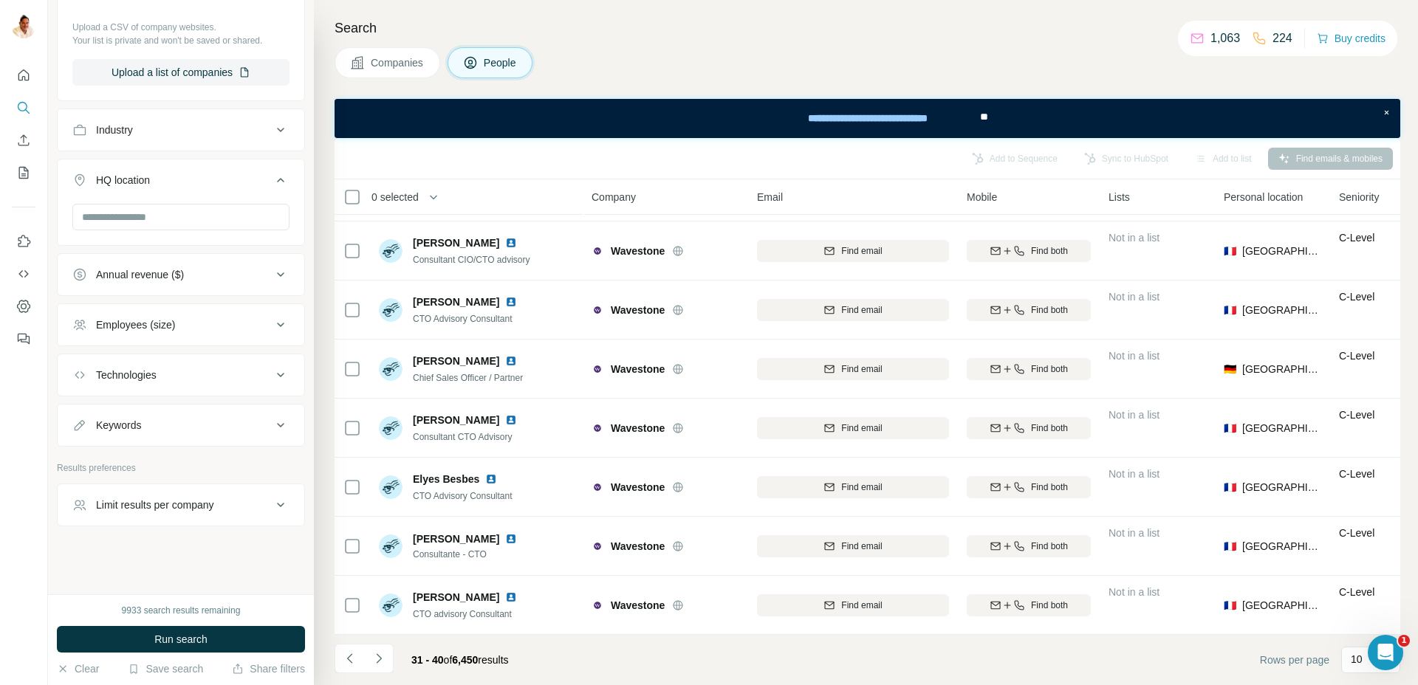
scroll to position [521, 0]
click at [195, 419] on div "Keywords" at bounding box center [171, 425] width 199 height 15
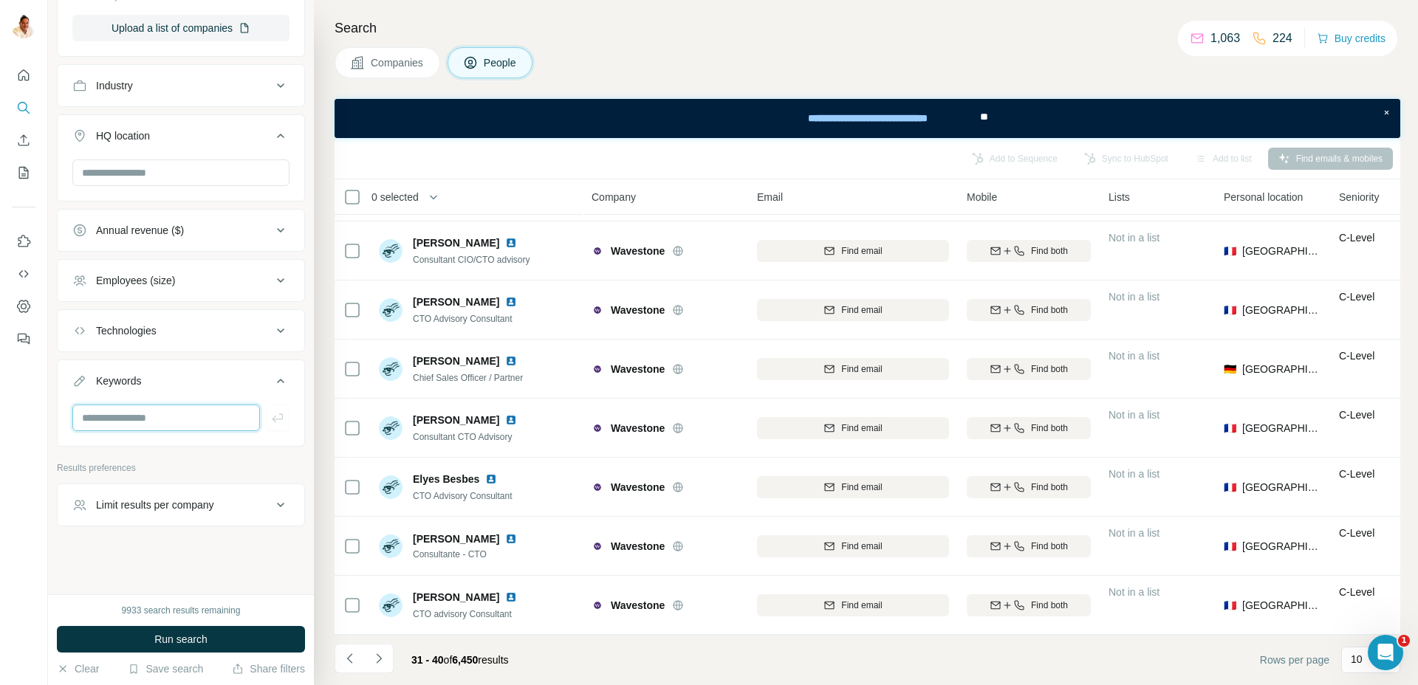
click at [195, 419] on input "text" at bounding box center [166, 418] width 188 height 27
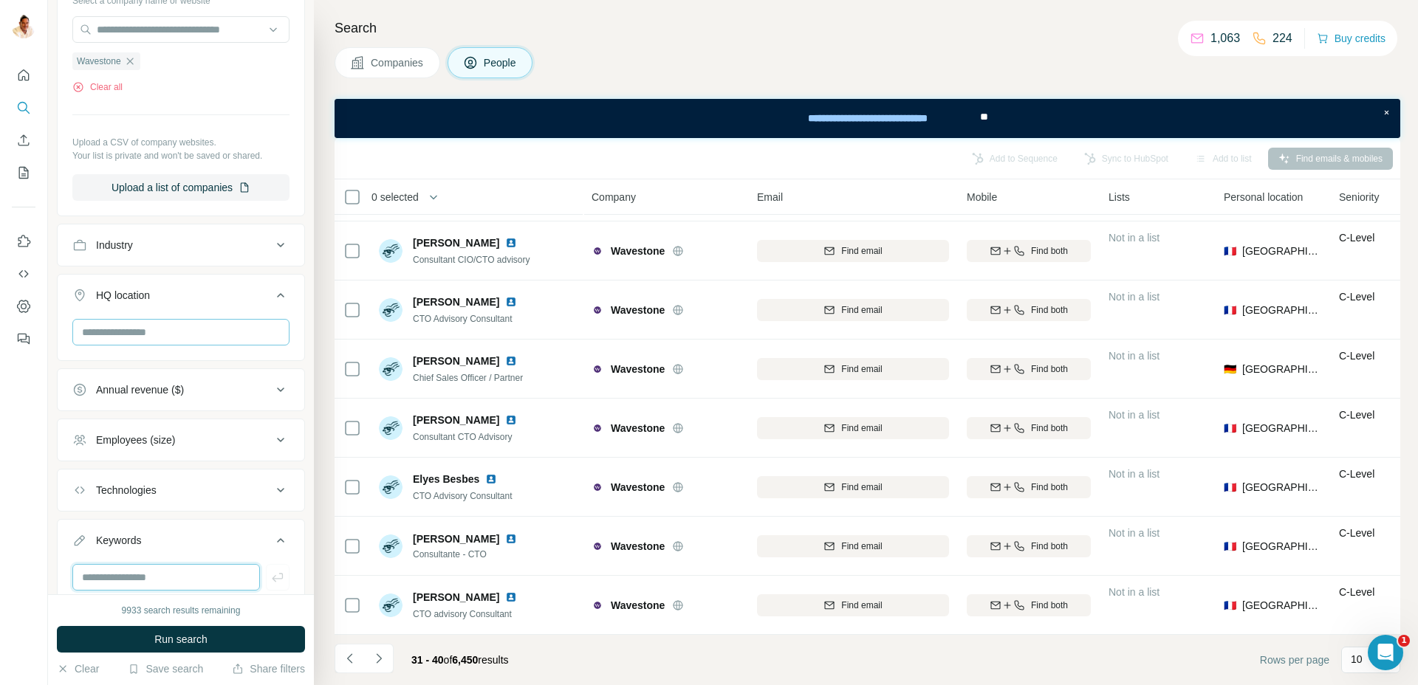
scroll to position [410, 0]
click at [143, 238] on div "Industry" at bounding box center [171, 240] width 199 height 15
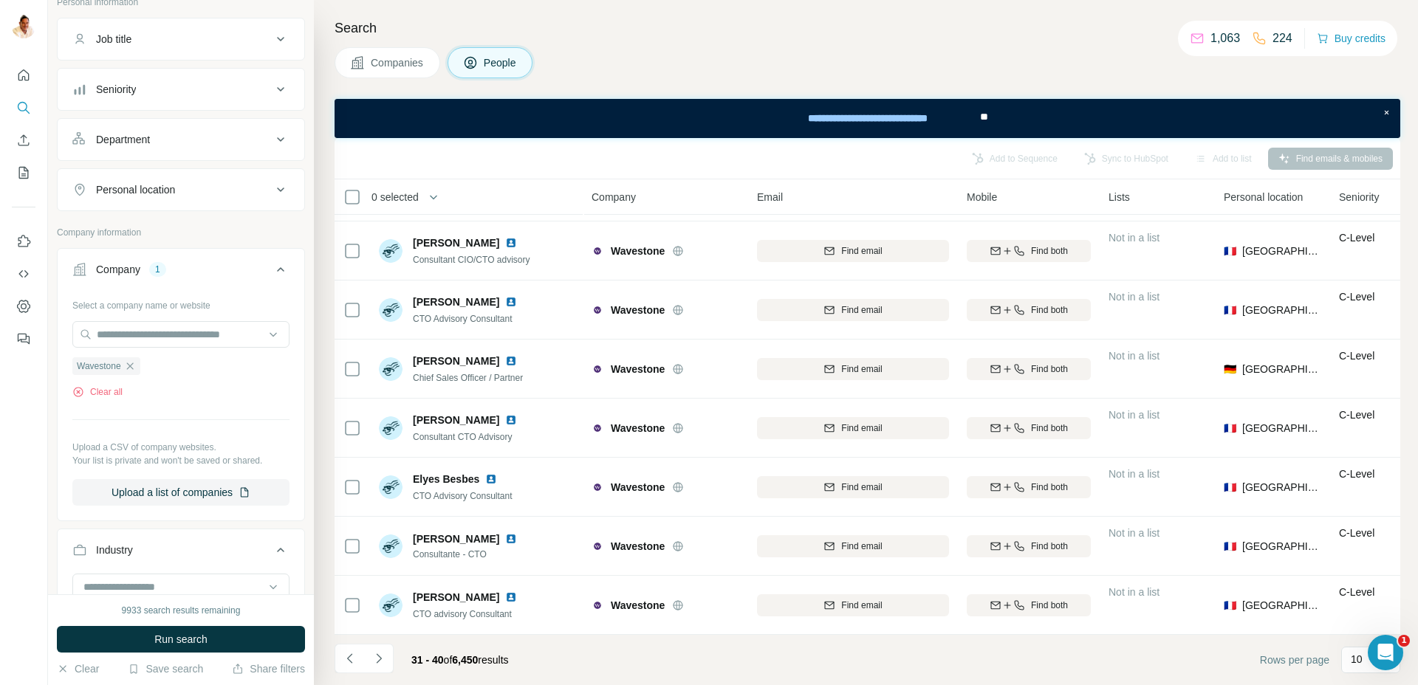
scroll to position [0, 0]
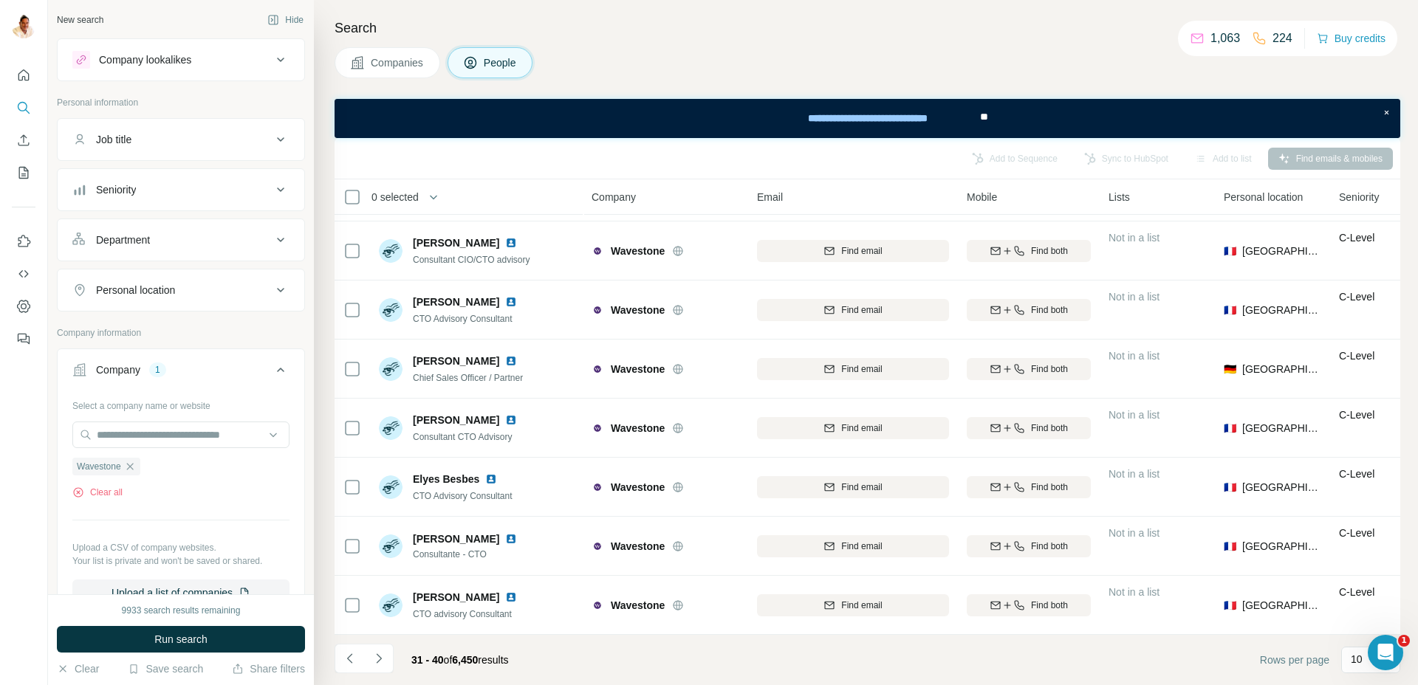
click at [147, 240] on div "Department" at bounding box center [123, 240] width 54 height 15
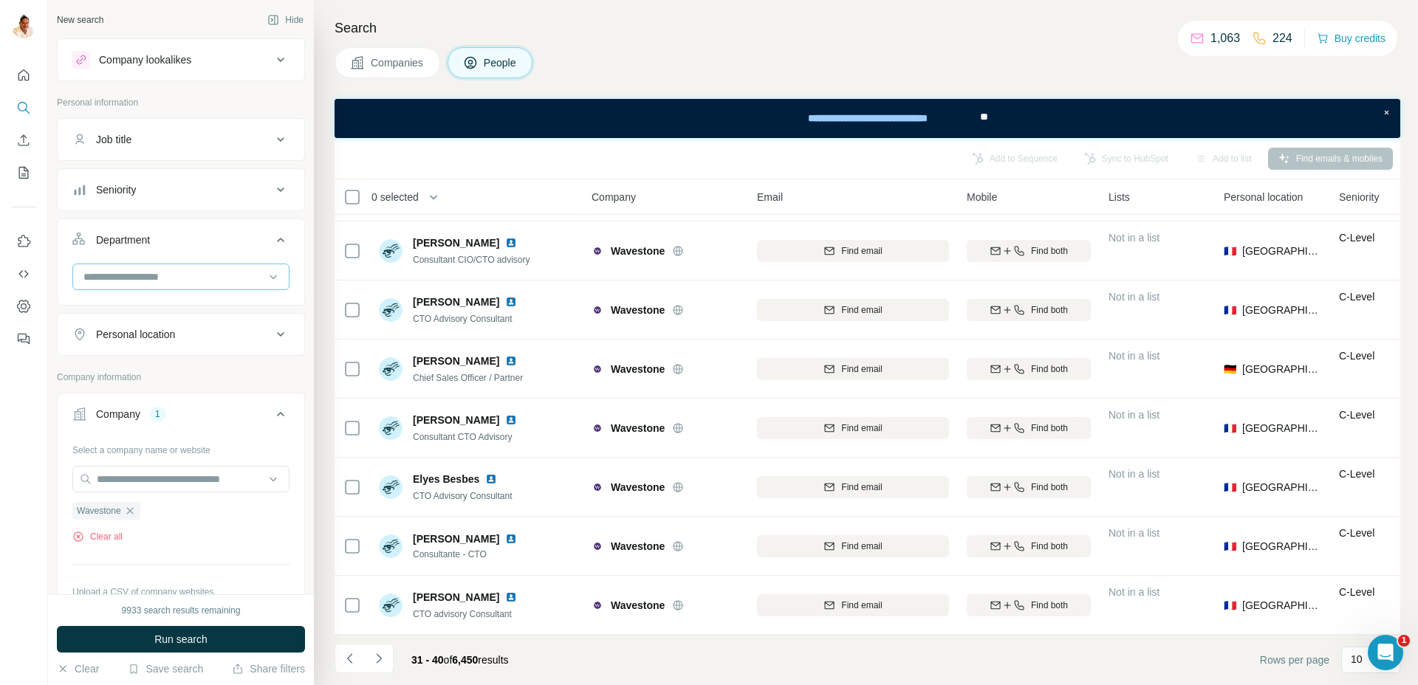
click at [143, 274] on input at bounding box center [173, 277] width 182 height 16
click at [109, 385] on p "Management" at bounding box center [115, 381] width 61 height 15
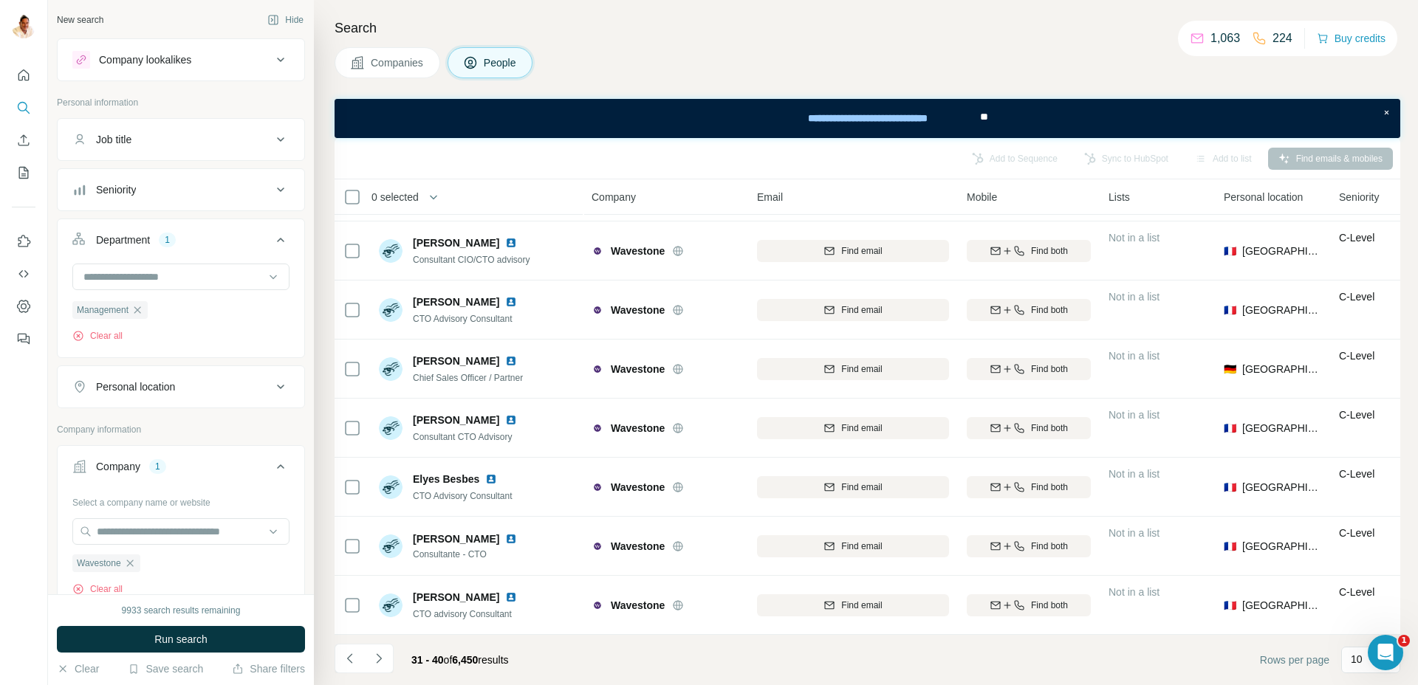
scroll to position [10, 0]
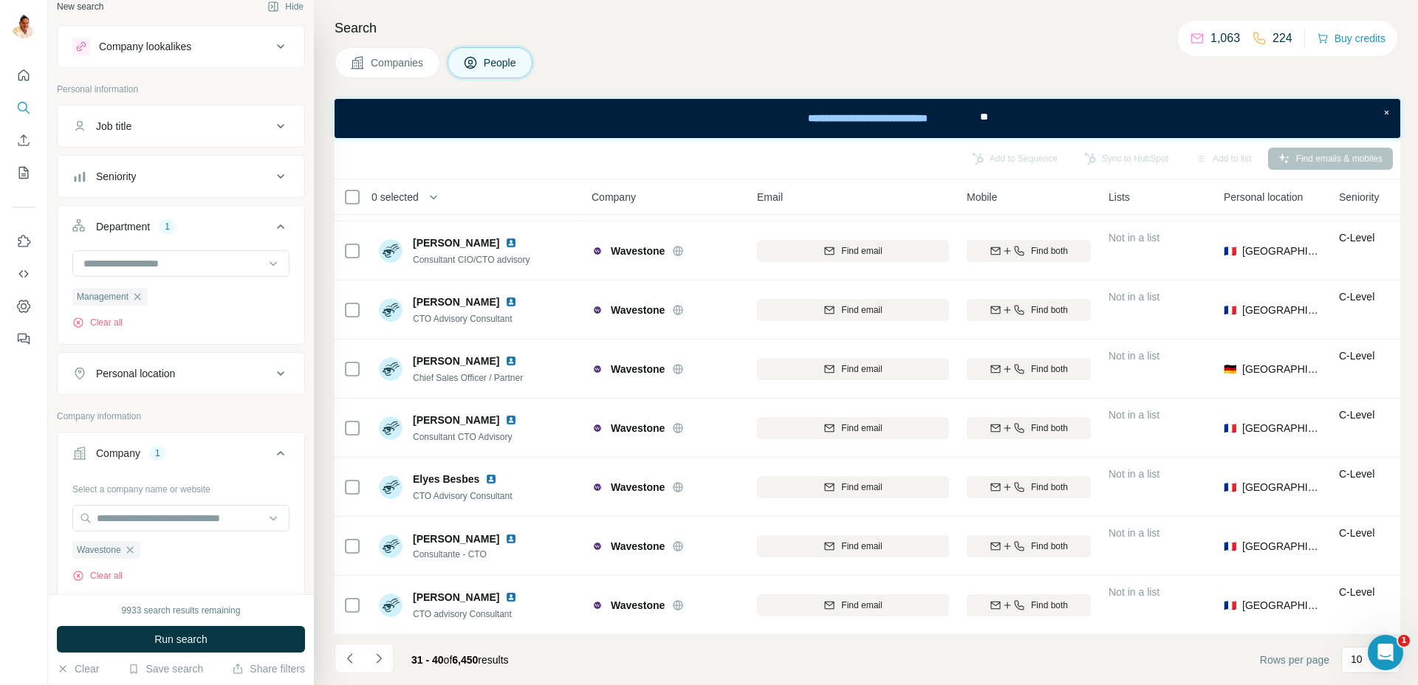
click at [118, 182] on div "Seniority" at bounding box center [116, 176] width 40 height 15
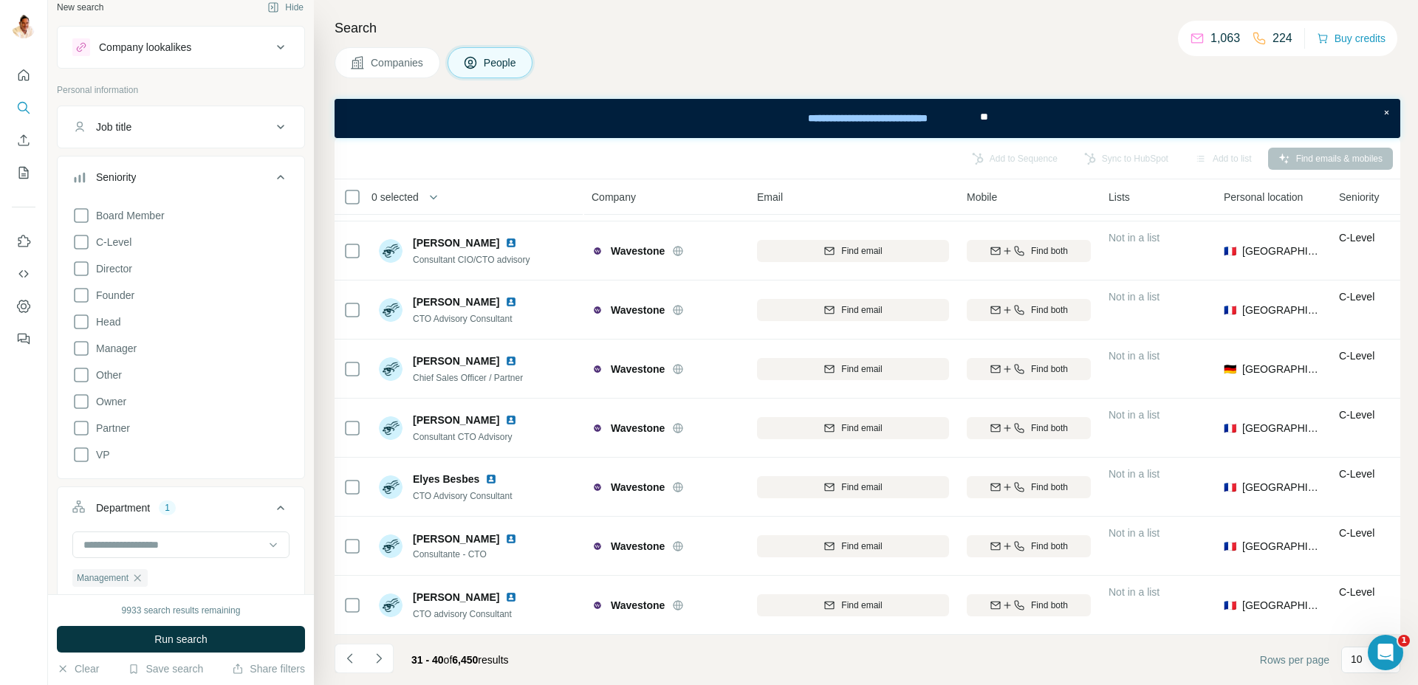
scroll to position [11, 0]
click at [85, 242] on icon at bounding box center [81, 244] width 18 height 18
click at [86, 242] on icon at bounding box center [81, 243] width 15 height 15
drag, startPoint x: 274, startPoint y: 174, endPoint x: 277, endPoint y: 143, distance: 31.9
click at [274, 174] on icon at bounding box center [281, 179] width 18 height 18
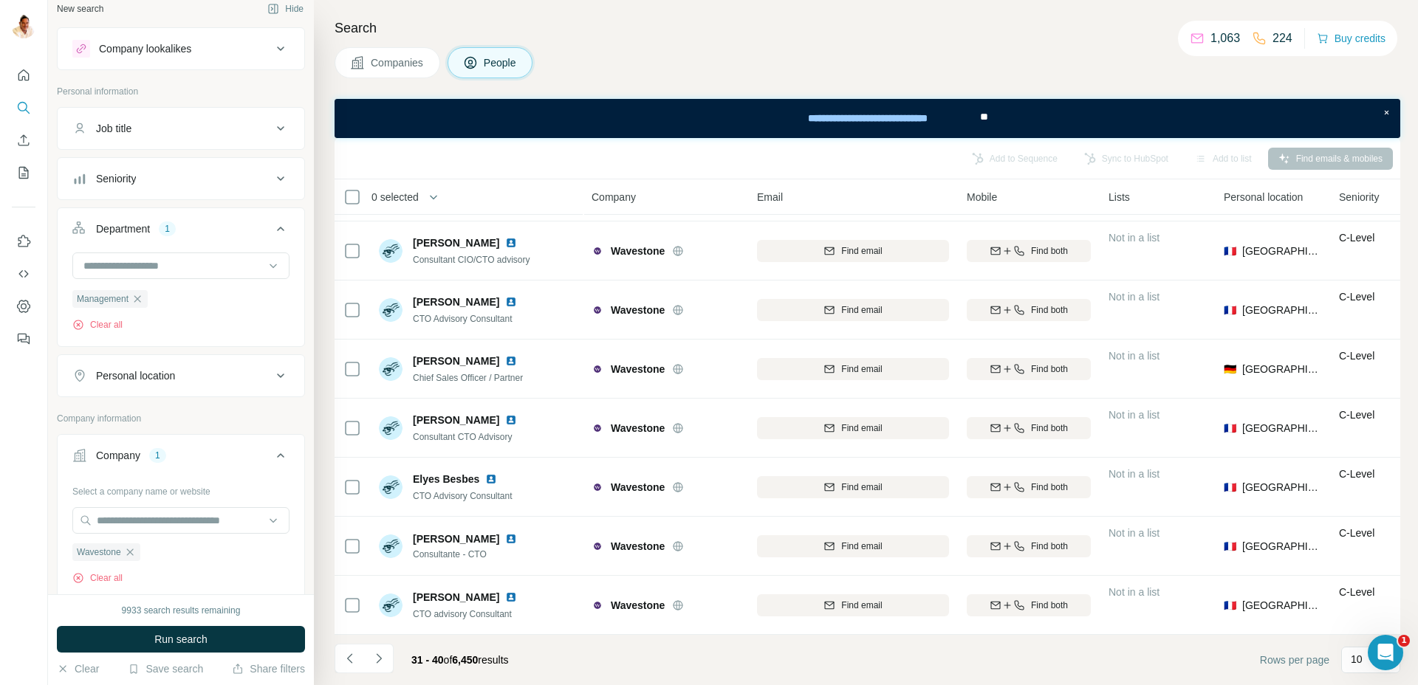
click at [281, 135] on icon at bounding box center [281, 129] width 18 height 18
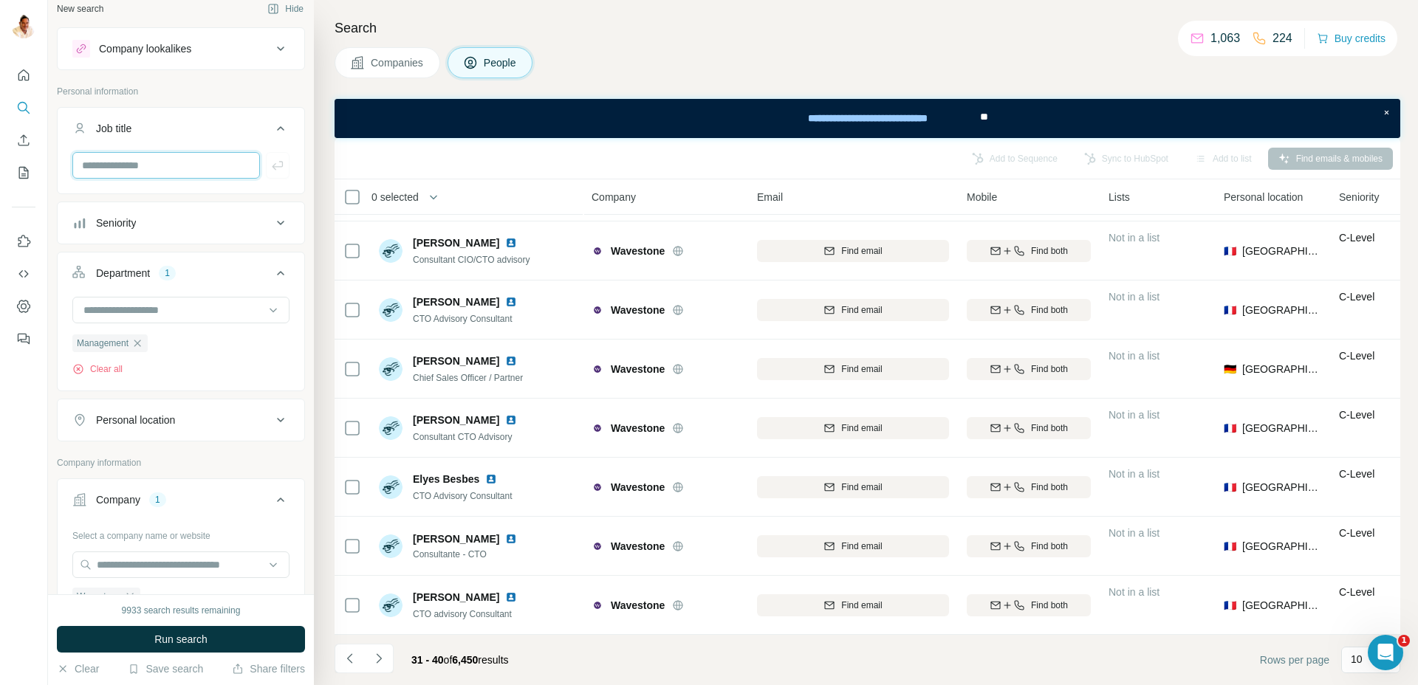
click at [175, 169] on input "text" at bounding box center [166, 165] width 188 height 27
type input "*********"
click at [182, 636] on span "Run search" at bounding box center [180, 639] width 53 height 15
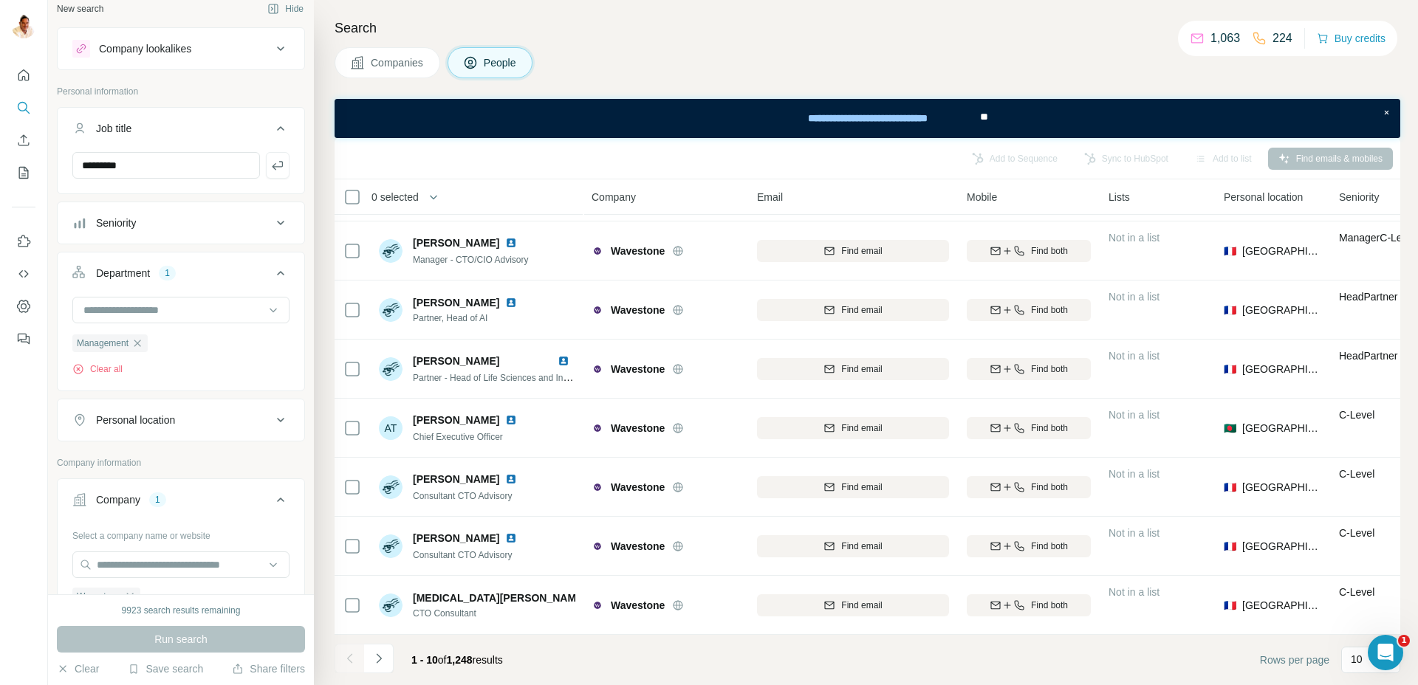
click at [143, 425] on div "Personal location" at bounding box center [135, 420] width 79 height 15
click at [142, 454] on input "text" at bounding box center [180, 457] width 217 height 27
type input "****"
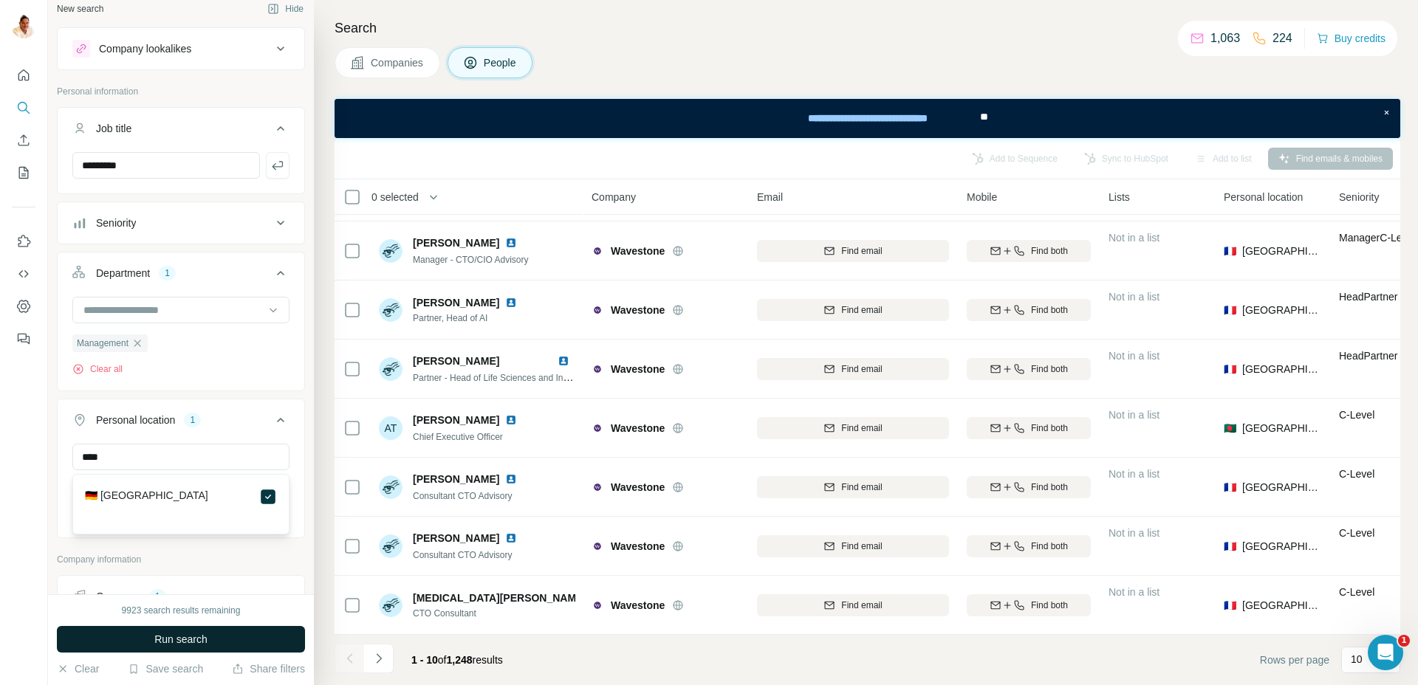
click at [190, 639] on span "Run search" at bounding box center [180, 639] width 53 height 15
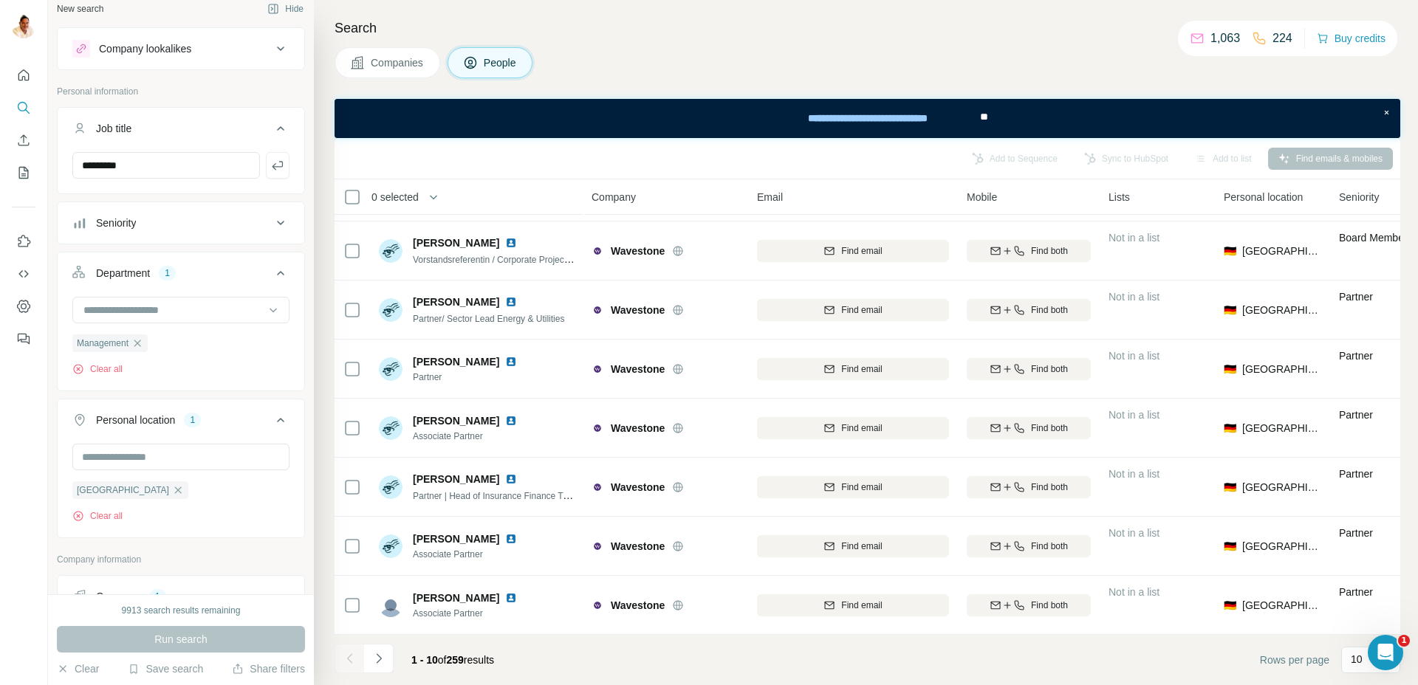
click at [385, 648] on button "Navigate to next page" at bounding box center [379, 659] width 30 height 30
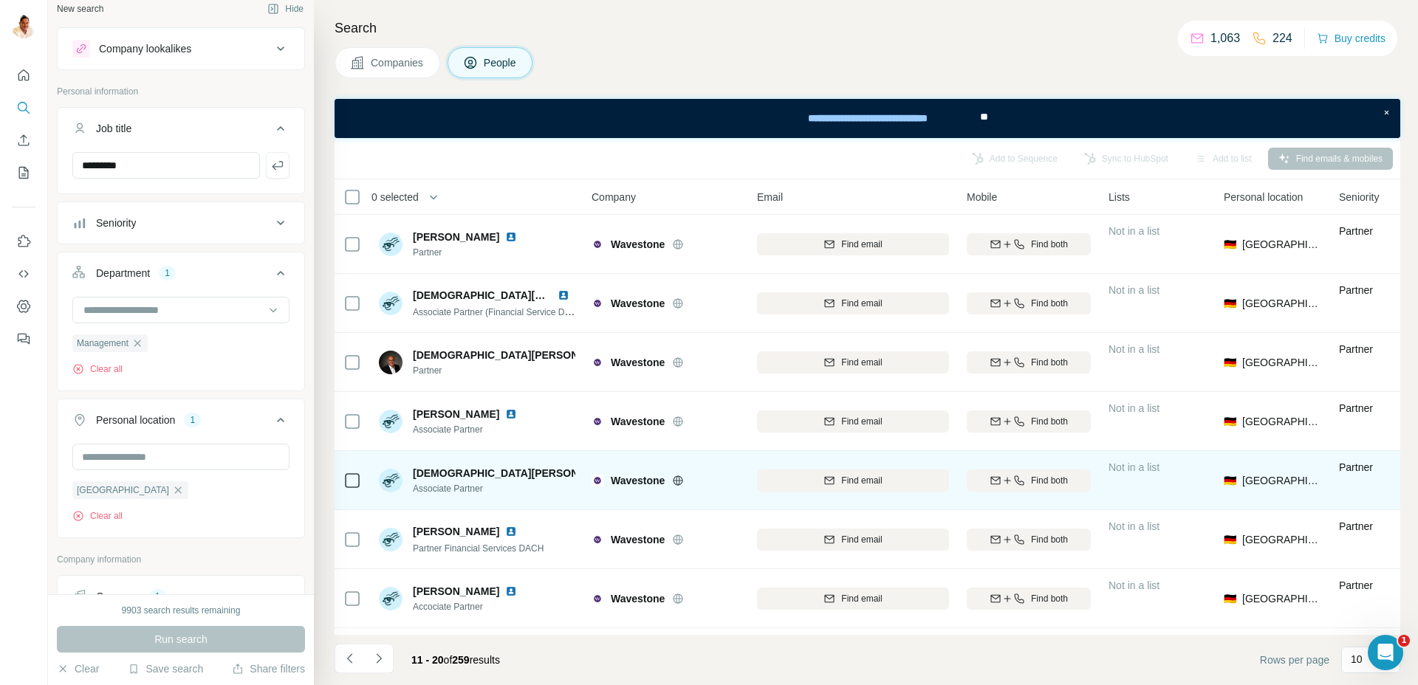
scroll to position [171, 0]
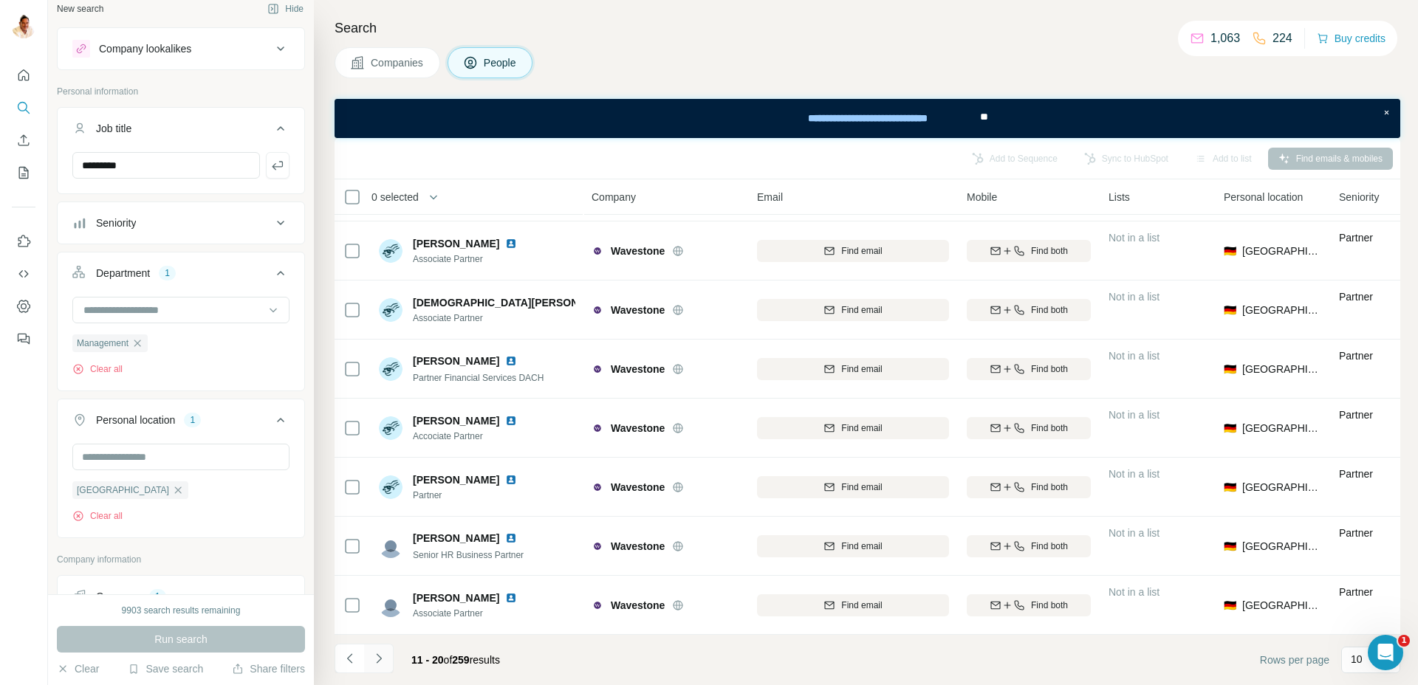
click at [380, 656] on icon "Navigate to next page" at bounding box center [378, 658] width 15 height 15
click at [374, 653] on icon "Navigate to next page" at bounding box center [378, 658] width 15 height 15
click at [374, 656] on icon "Navigate to next page" at bounding box center [378, 658] width 15 height 15
click at [380, 654] on icon "Navigate to next page" at bounding box center [378, 658] width 15 height 15
click at [385, 656] on button "Navigate to next page" at bounding box center [379, 659] width 30 height 30
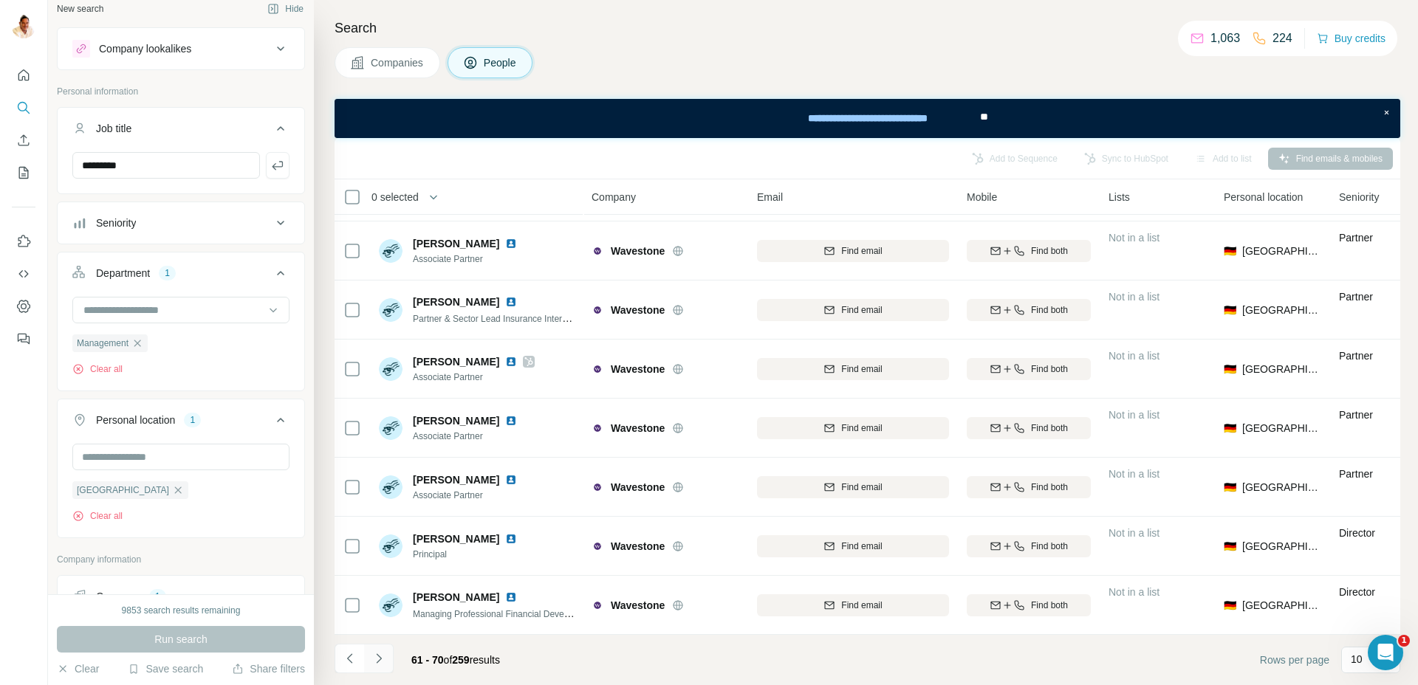
click at [370, 655] on button "Navigate to next page" at bounding box center [379, 659] width 30 height 30
click at [380, 657] on icon "Navigate to next page" at bounding box center [378, 658] width 5 height 10
click at [379, 658] on icon "Navigate to next page" at bounding box center [378, 658] width 15 height 15
click at [380, 653] on icon "Navigate to next page" at bounding box center [378, 658] width 15 height 15
click at [382, 653] on icon "Navigate to next page" at bounding box center [378, 658] width 15 height 15
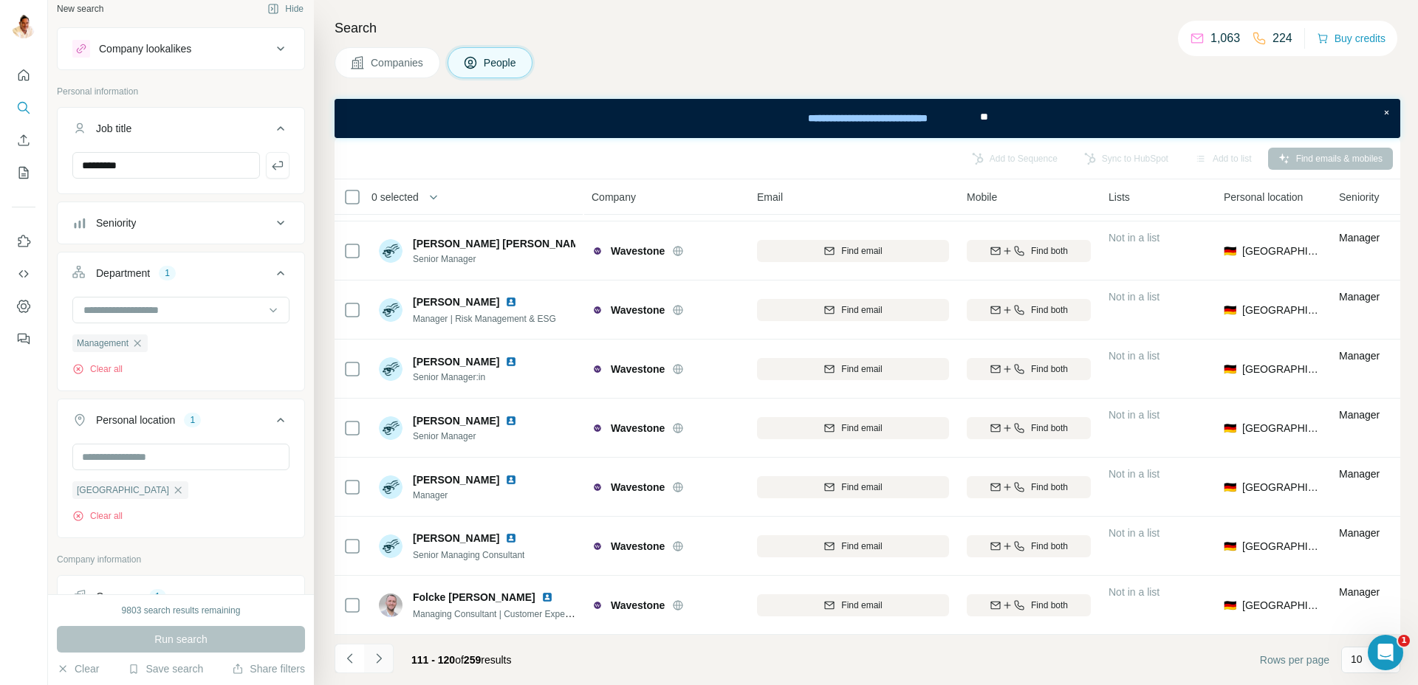
click at [381, 656] on icon "Navigate to next page" at bounding box center [378, 658] width 15 height 15
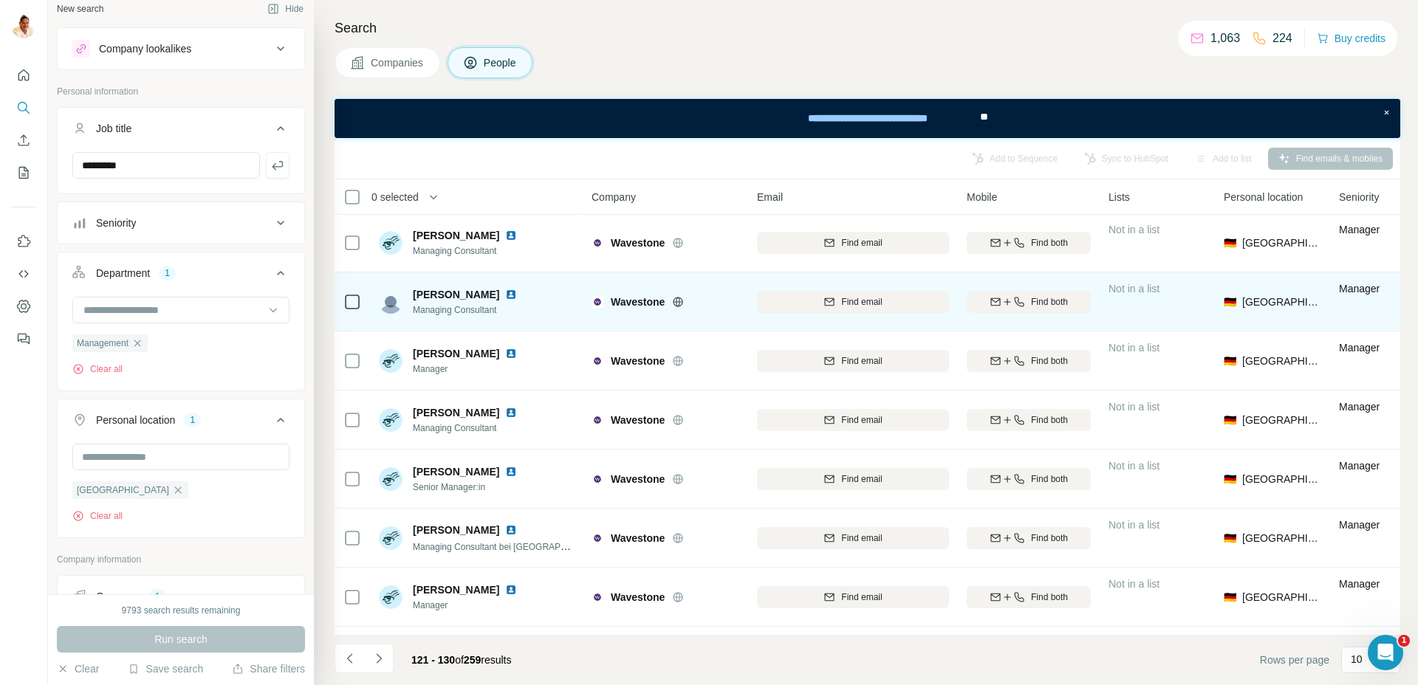
scroll to position [0, 0]
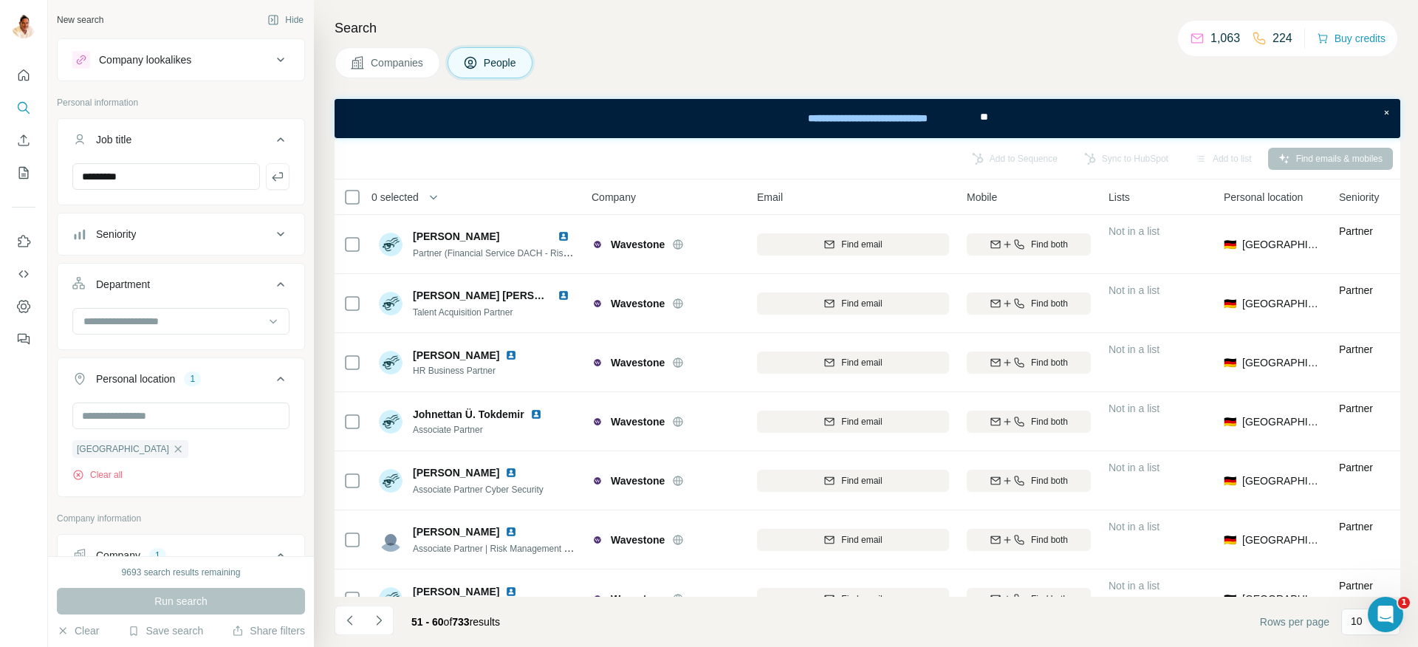
scroll to position [224, 0]
